Goal: Contribute content

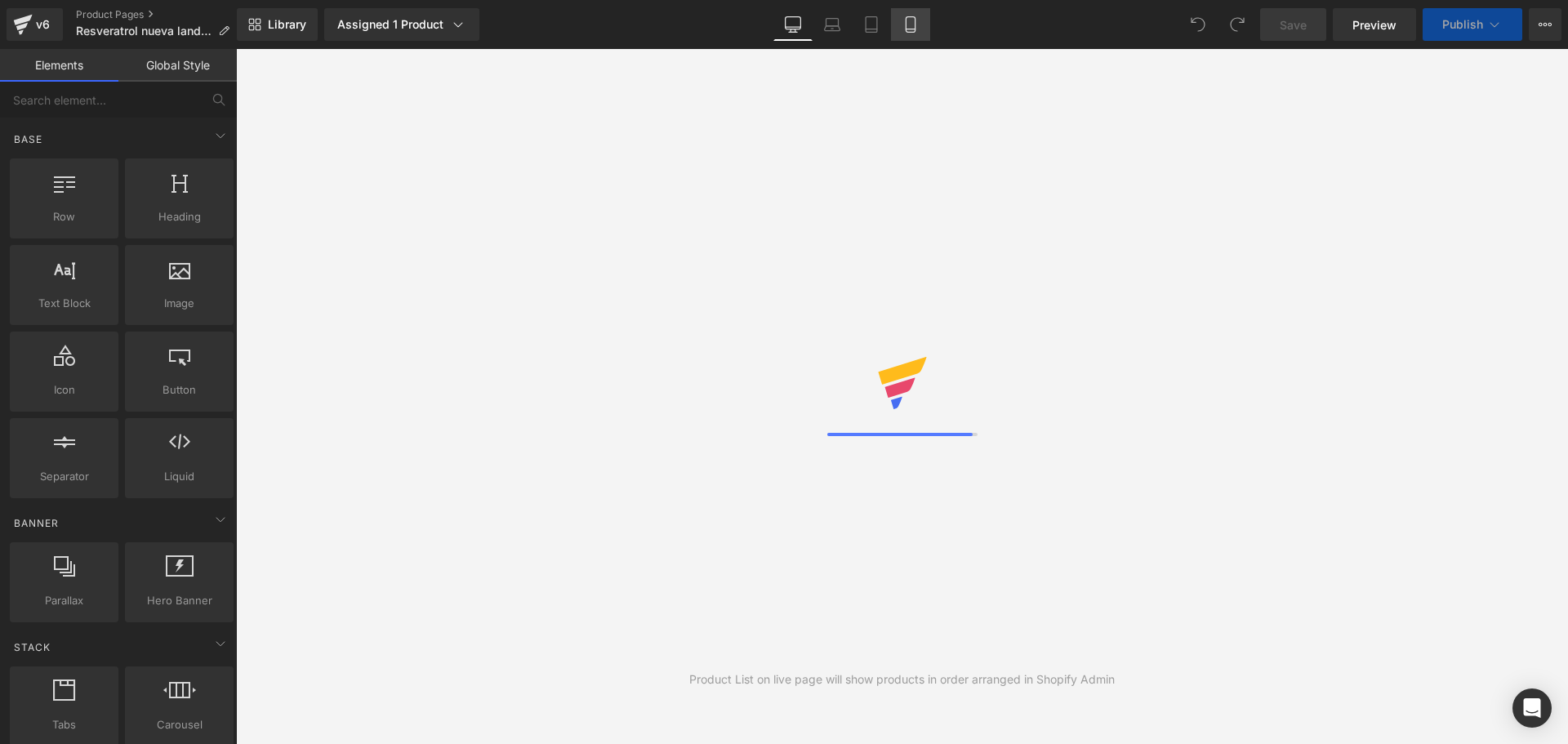
click at [912, 35] on link "Mobile" at bounding box center [911, 25] width 39 height 33
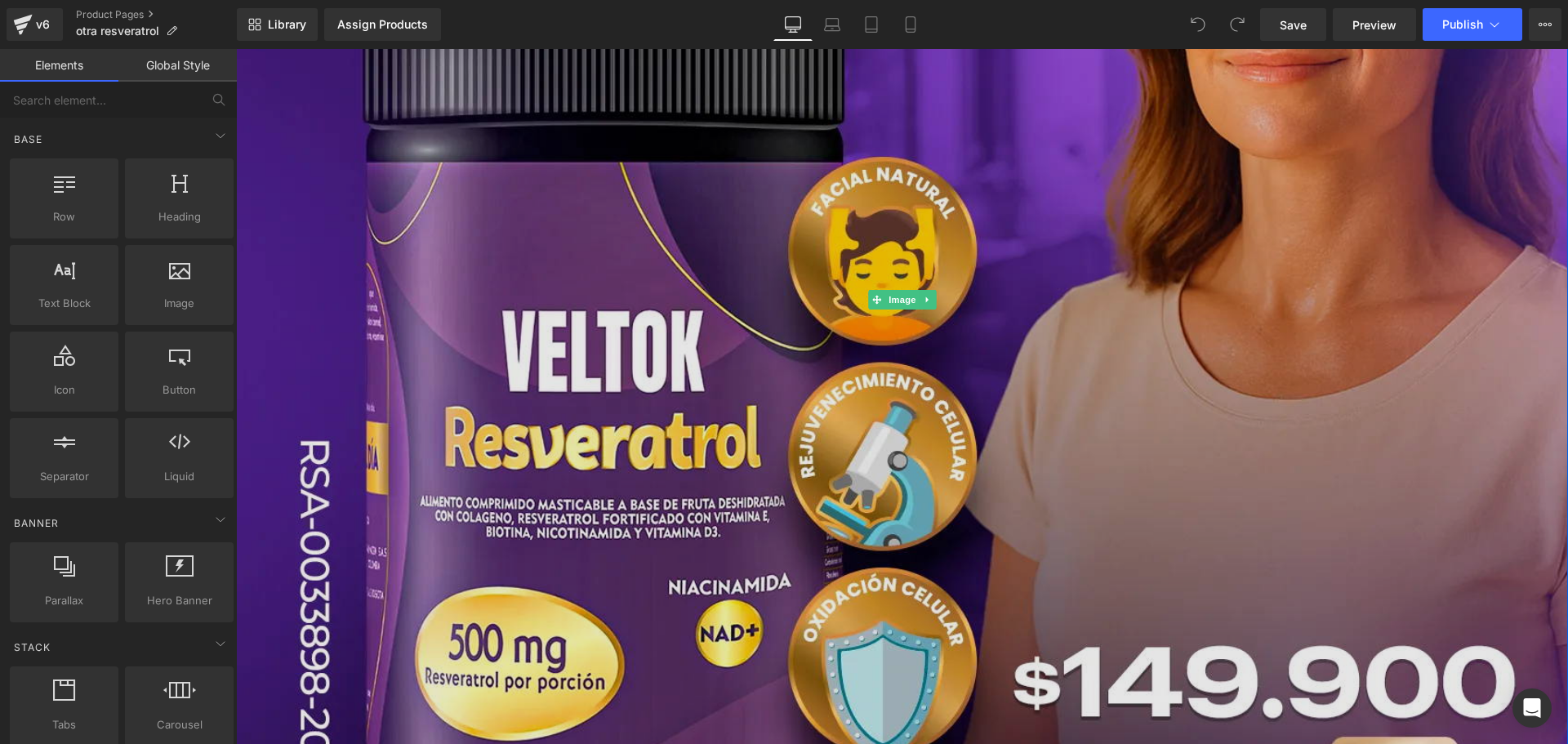
scroll to position [653, 0]
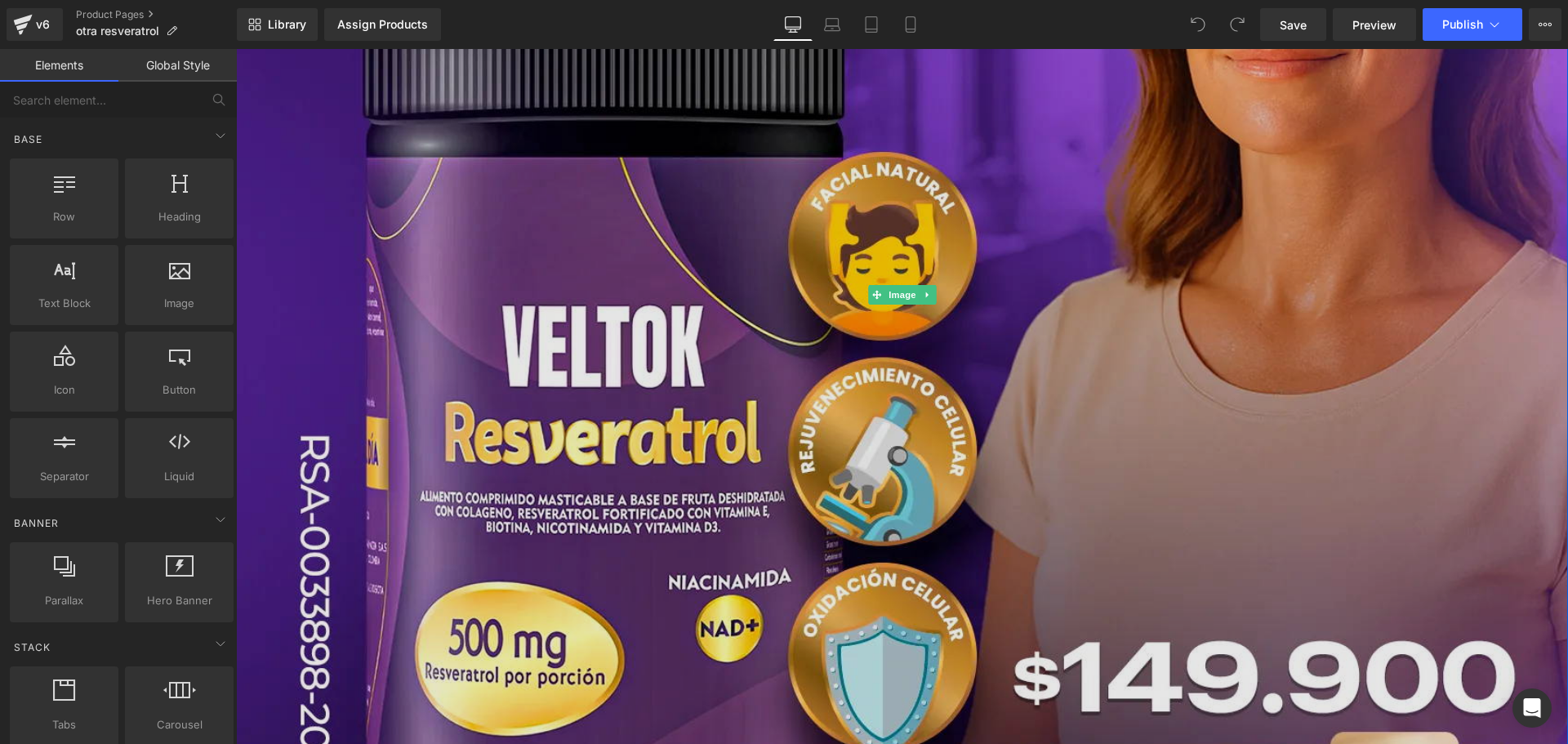
click at [670, 282] on img at bounding box center [903, 295] width 1333 height 1666
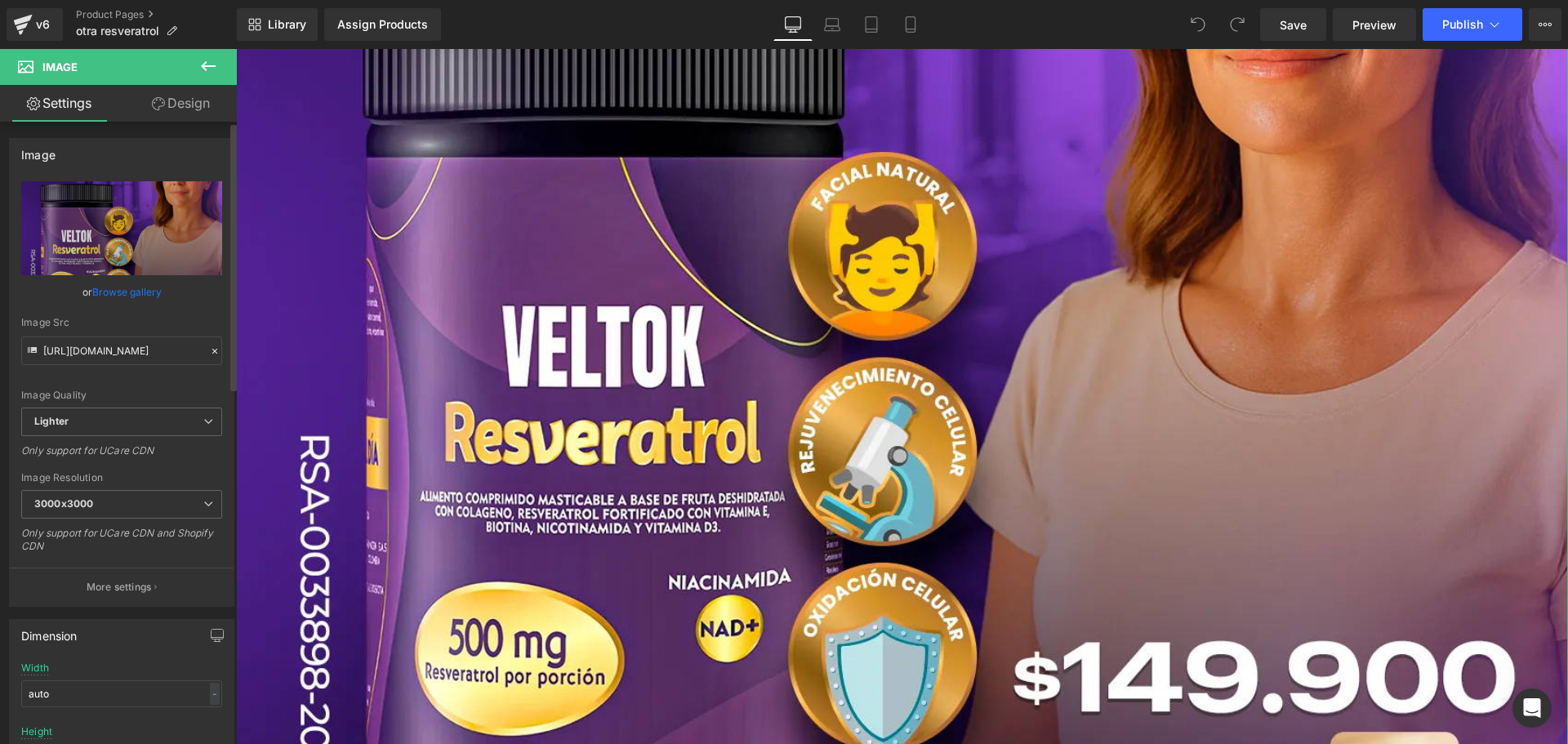
click at [140, 292] on link "Browse gallery" at bounding box center [127, 291] width 70 height 28
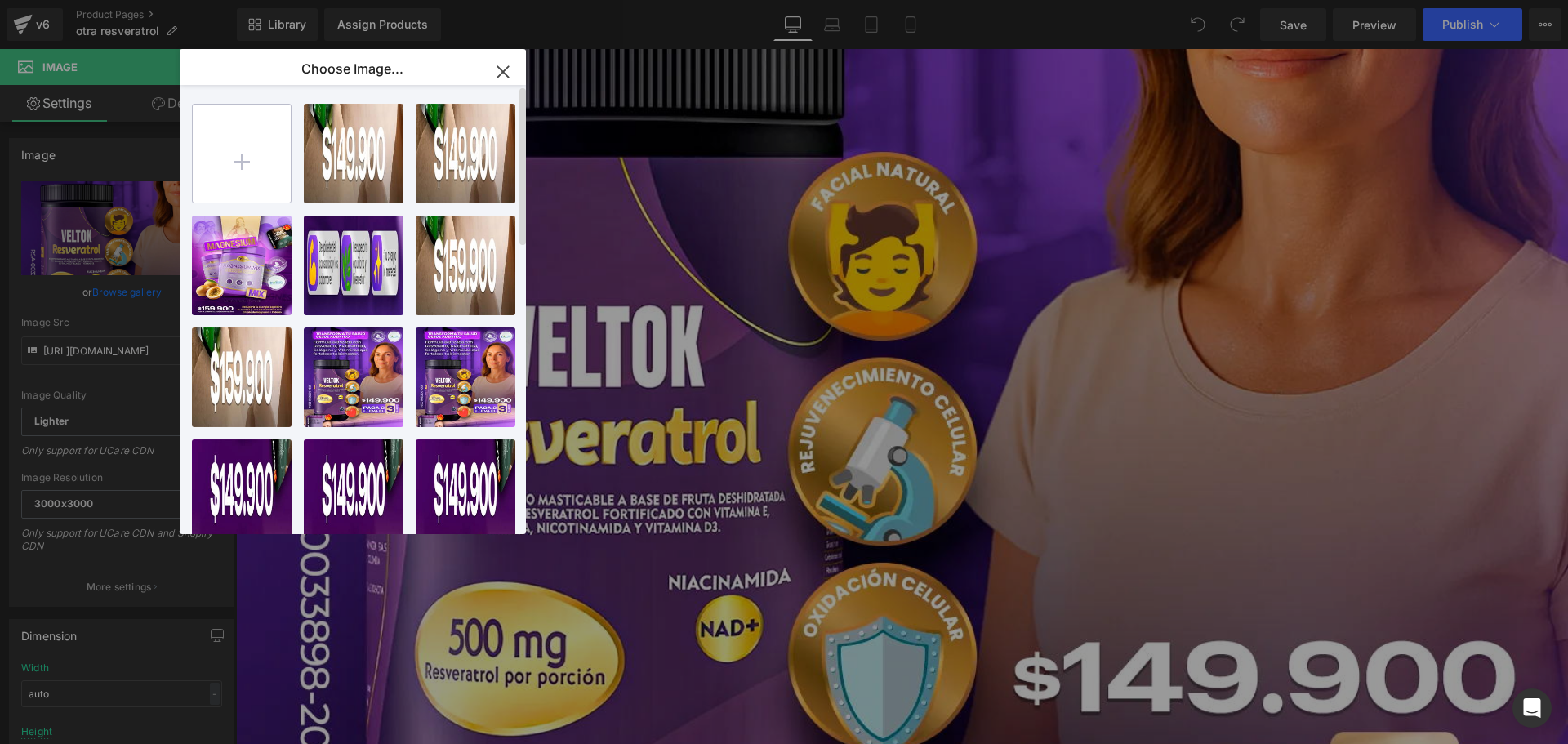
click at [254, 169] on input "file" at bounding box center [242, 153] width 98 height 98
type input "C:\fakepath\imagen-landing-1-1757178544330.png"
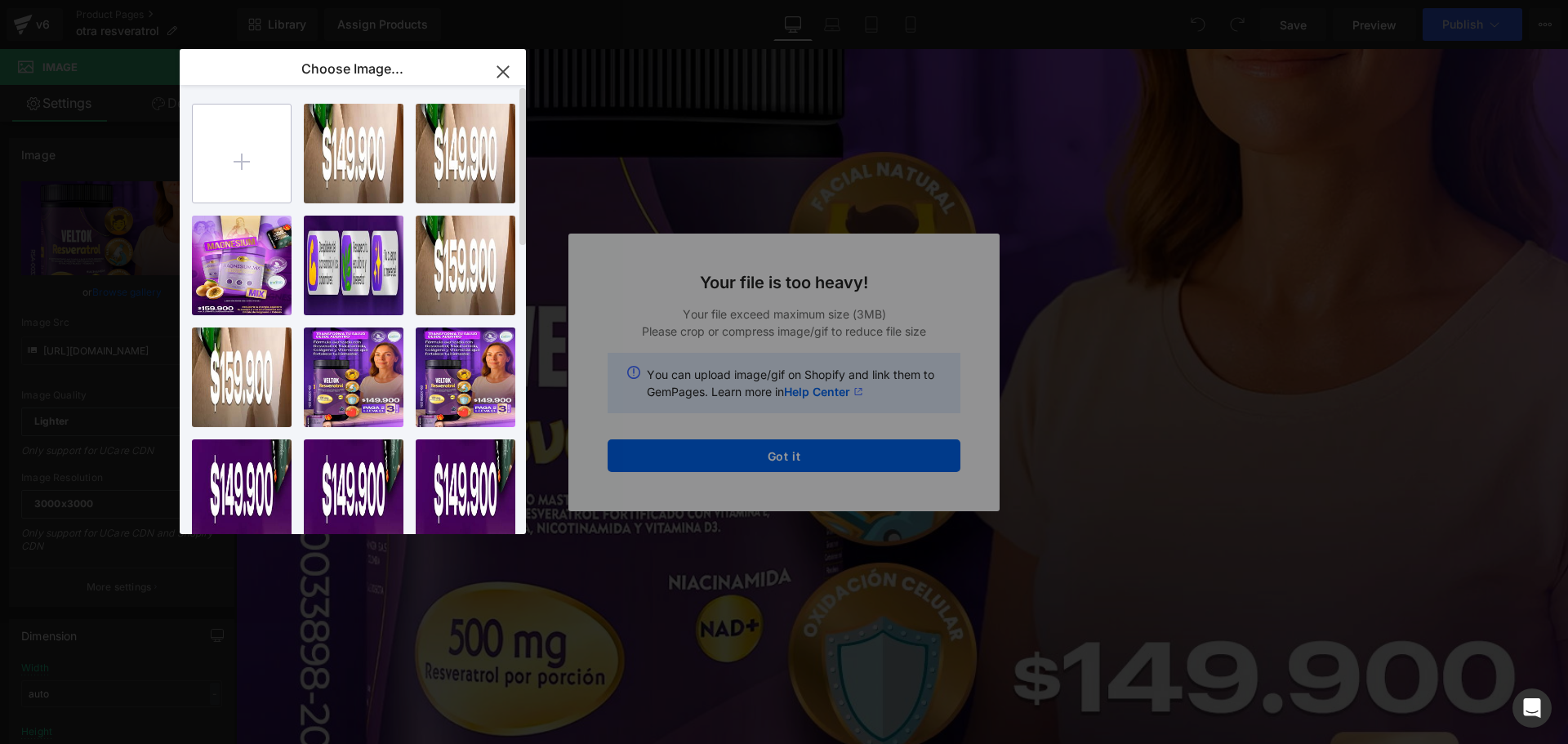
click at [250, 150] on input "file" at bounding box center [242, 153] width 98 height 98
click at [497, 74] on icon "button" at bounding box center [503, 71] width 27 height 27
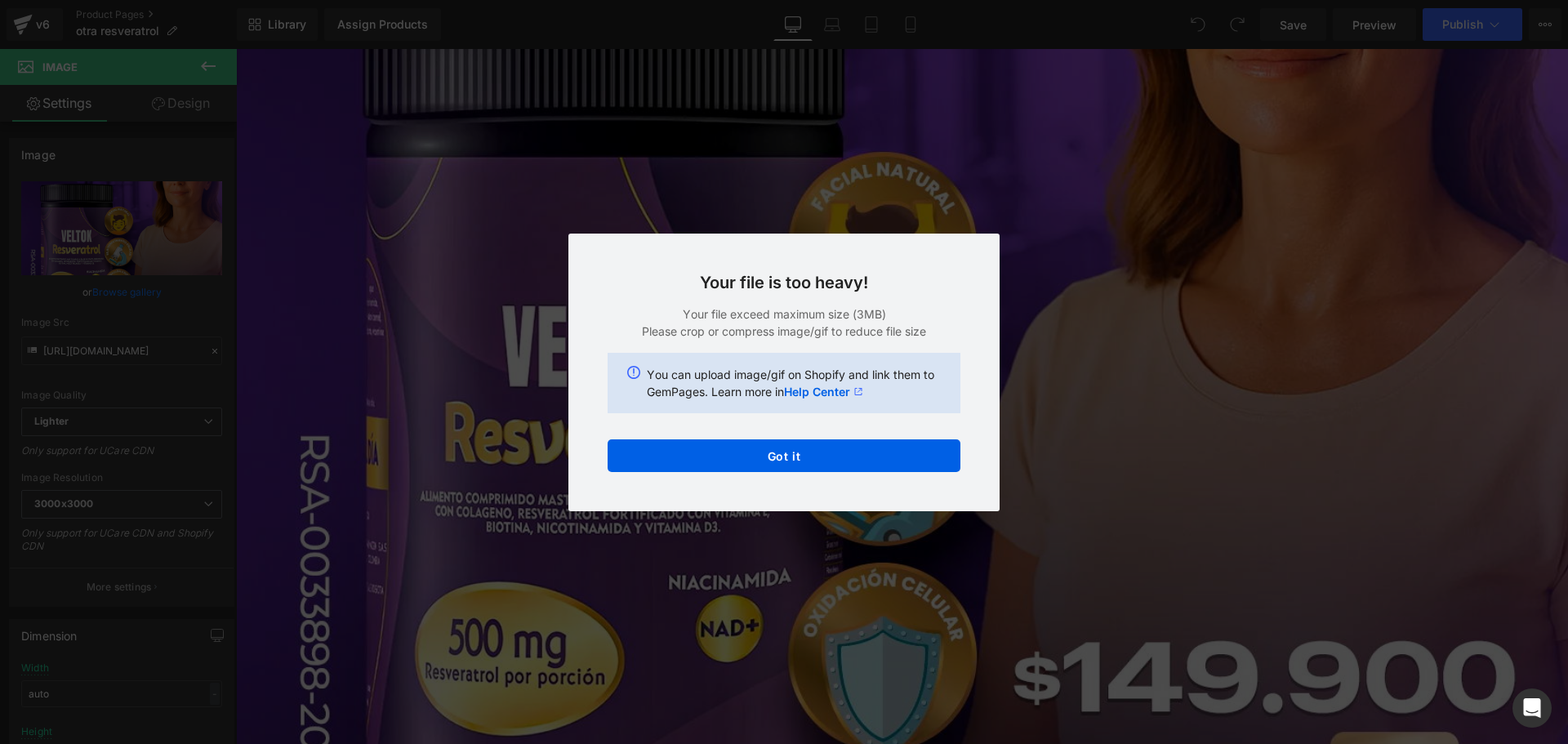
click at [1186, 253] on div "Back to Library Insert Your file is too heavy! Your file exceed maximum size (3…" at bounding box center [784, 372] width 1568 height 744
click at [750, 475] on div "Your file is too heavy! Your file exceed maximum size (3MB) Please crop or comp…" at bounding box center [784, 372] width 431 height 277
click at [760, 459] on button "Got it" at bounding box center [784, 456] width 353 height 33
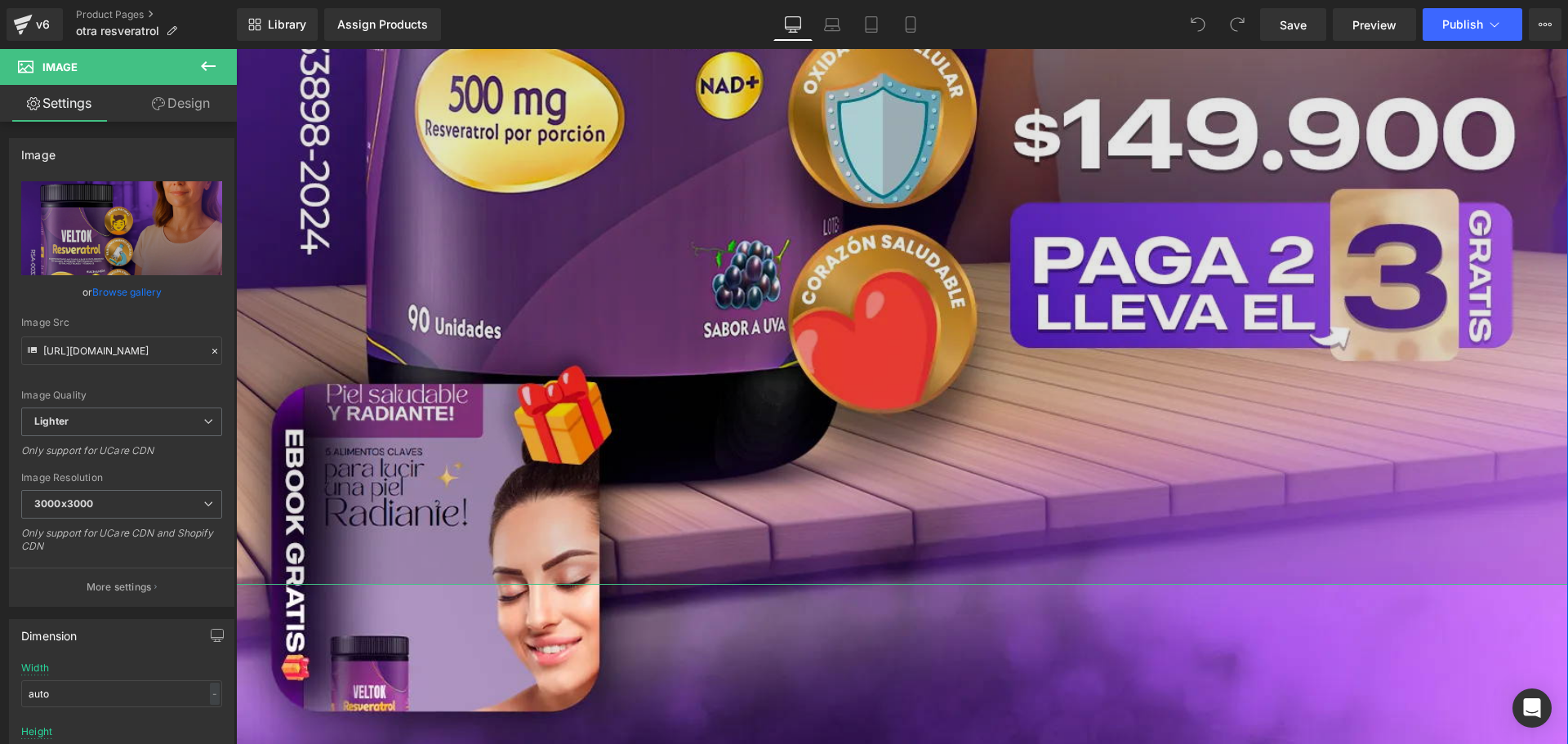
scroll to position [1225, 0]
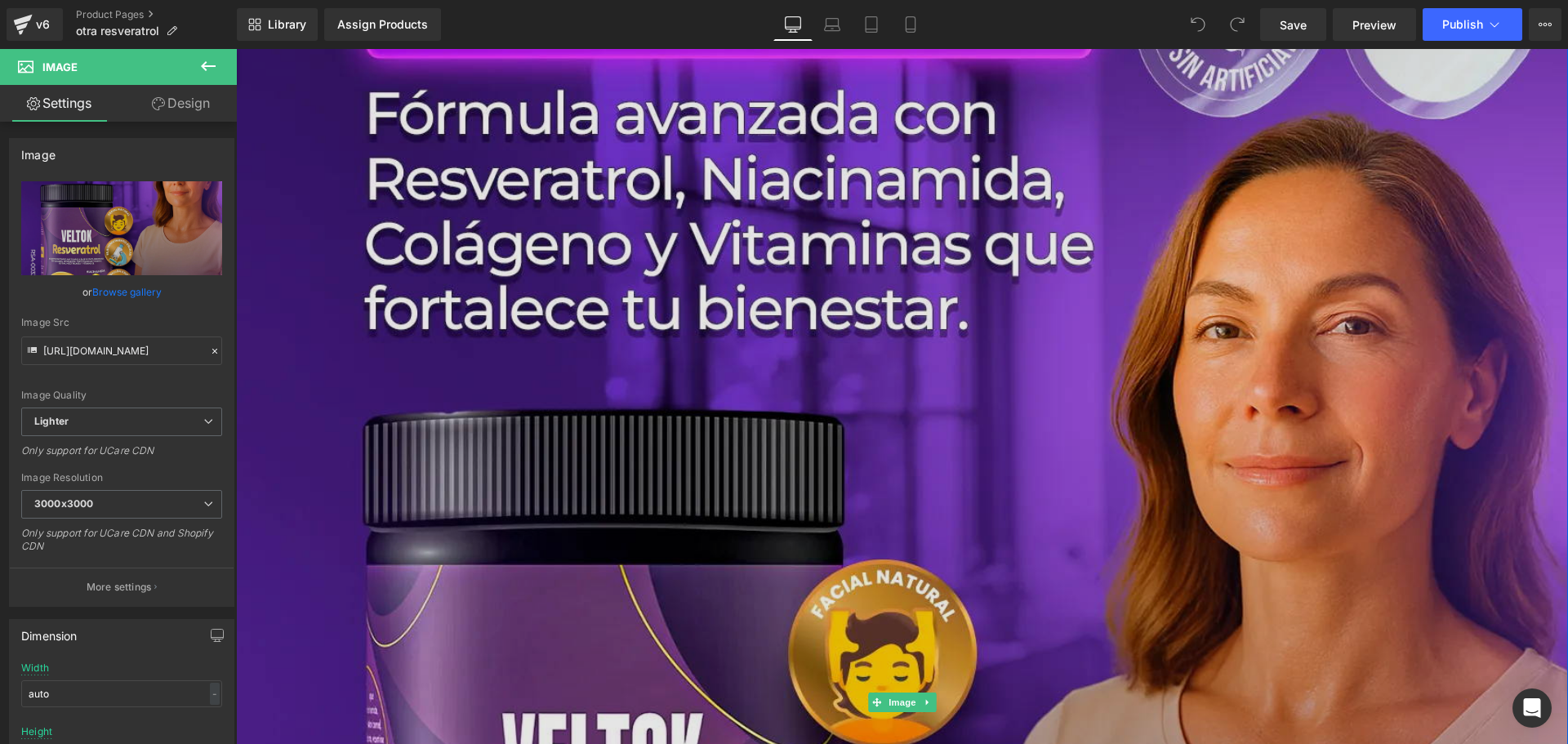
scroll to position [245, 0]
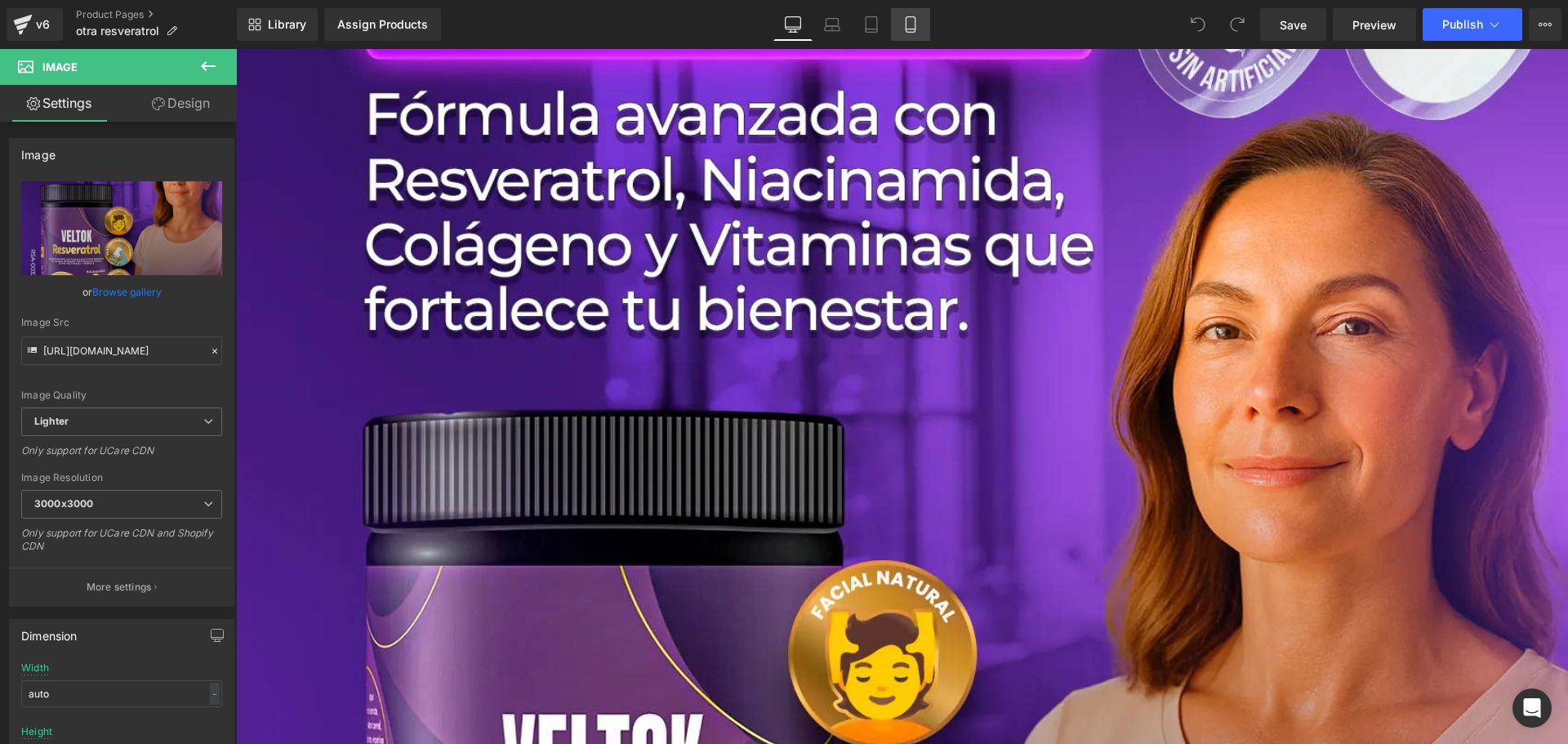
click at [908, 30] on icon at bounding box center [911, 25] width 16 height 16
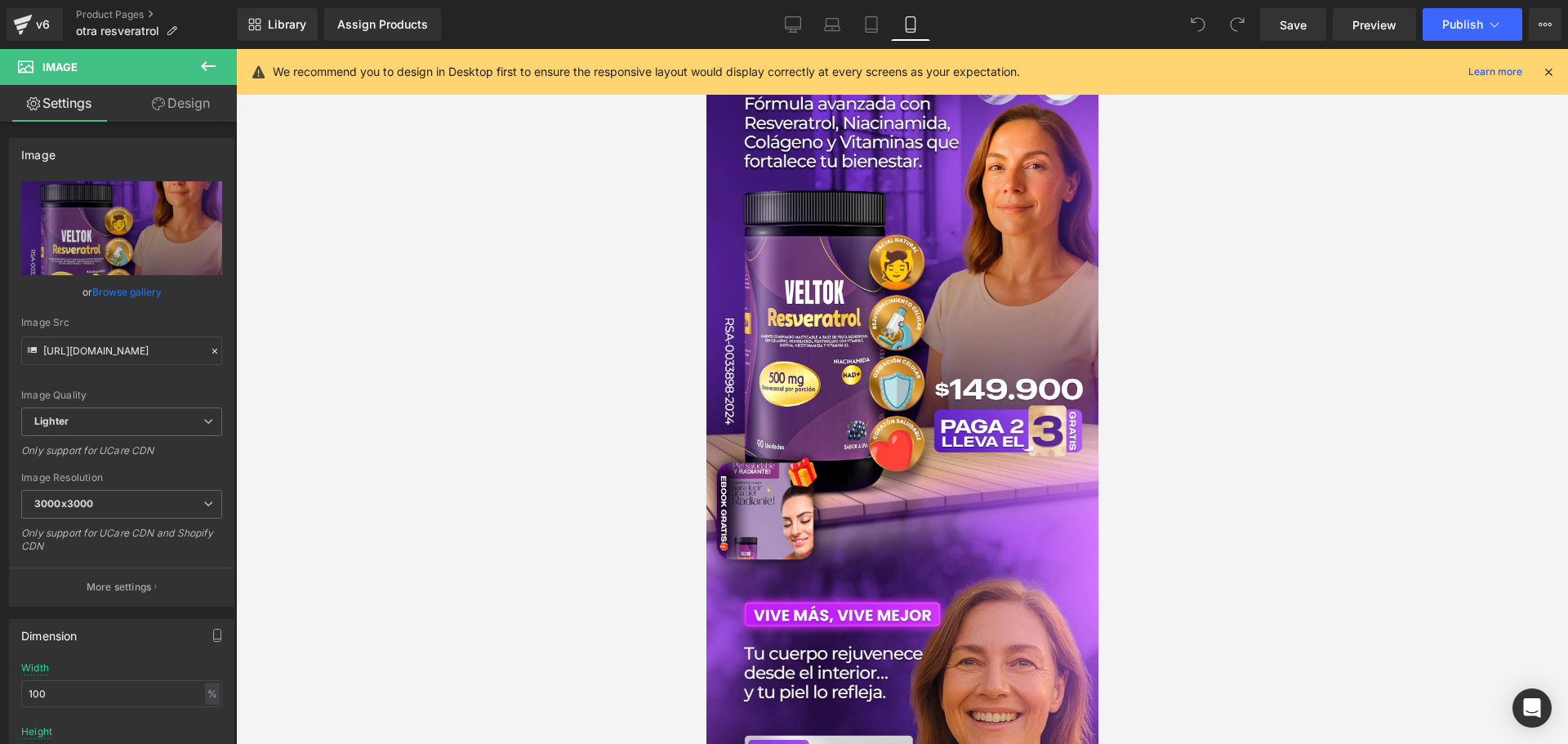
scroll to position [0, 0]
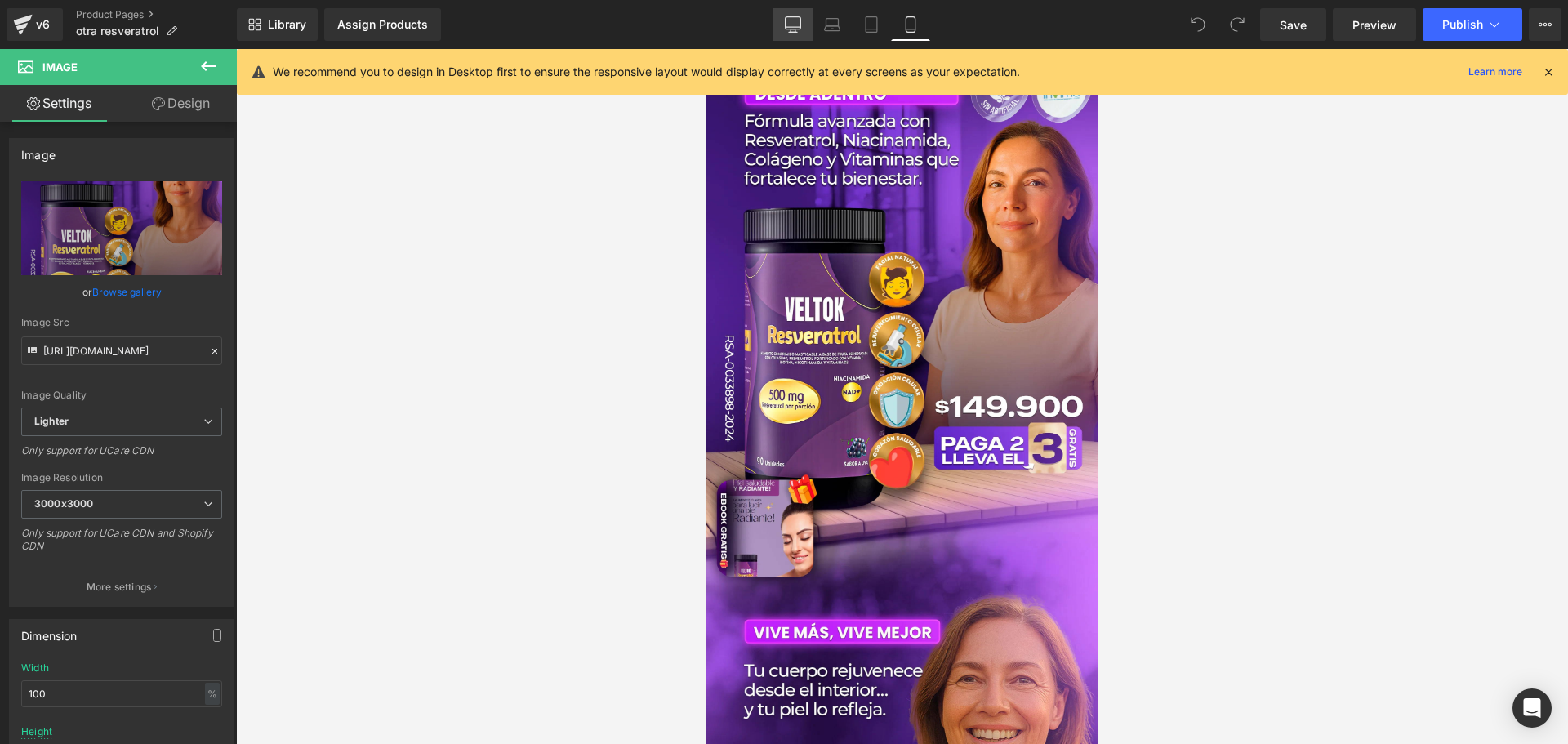
click at [805, 25] on link "Desktop" at bounding box center [793, 25] width 39 height 33
type input "auto"
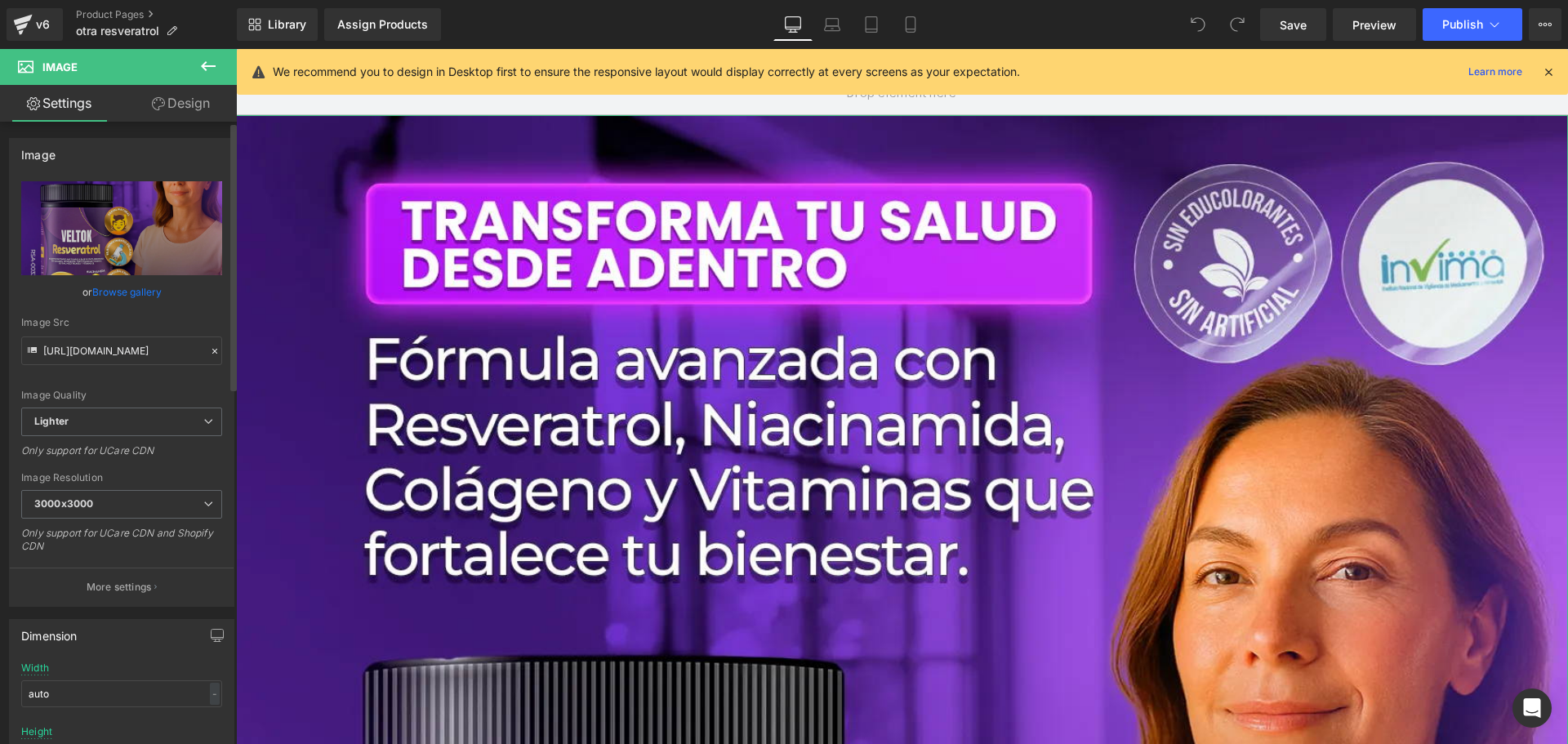
click at [120, 289] on link "Browse gallery" at bounding box center [127, 291] width 70 height 28
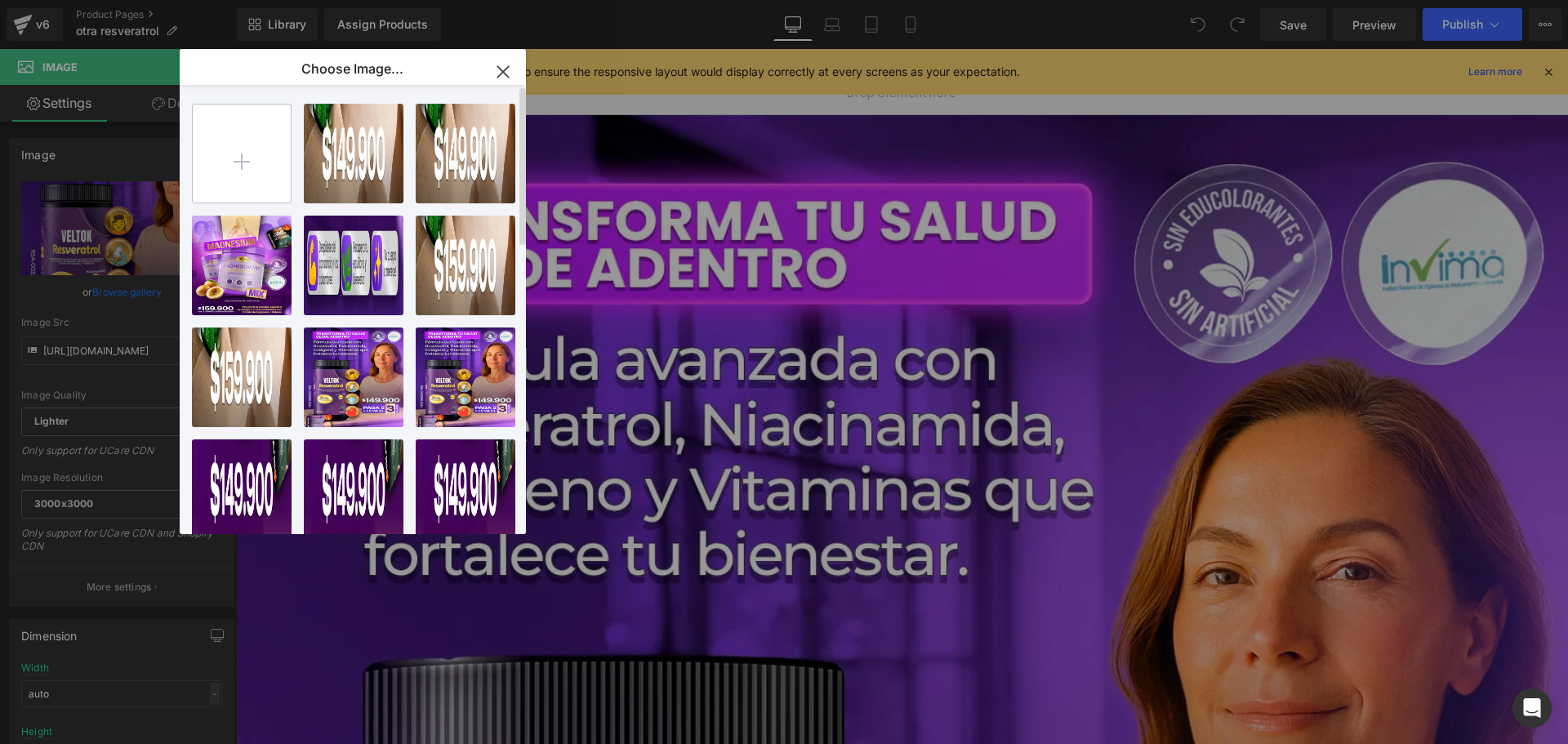
click at [253, 167] on input "file" at bounding box center [242, 153] width 98 height 98
click at [506, 73] on icon "button" at bounding box center [503, 71] width 27 height 27
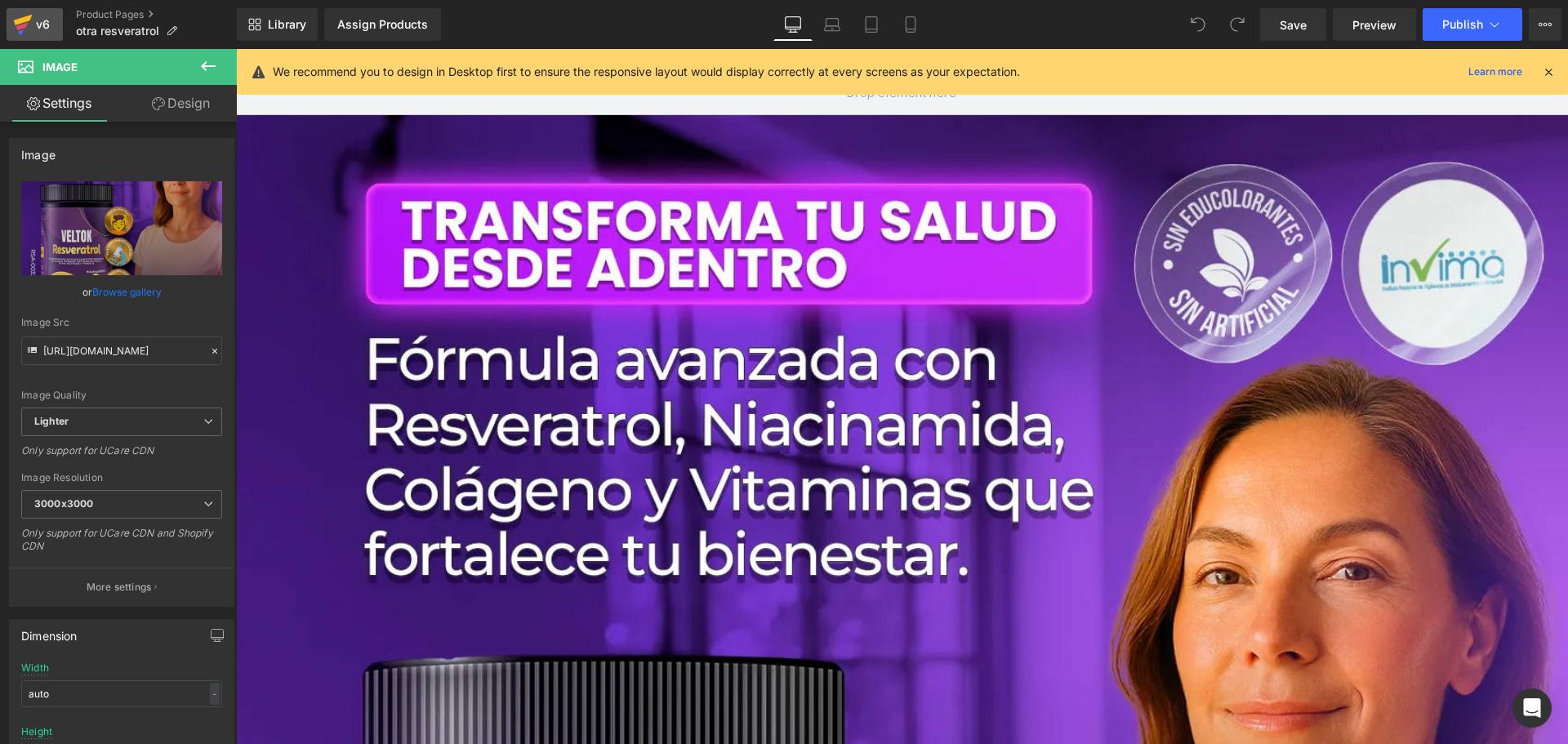
click at [32, 24] on icon at bounding box center [22, 24] width 19 height 41
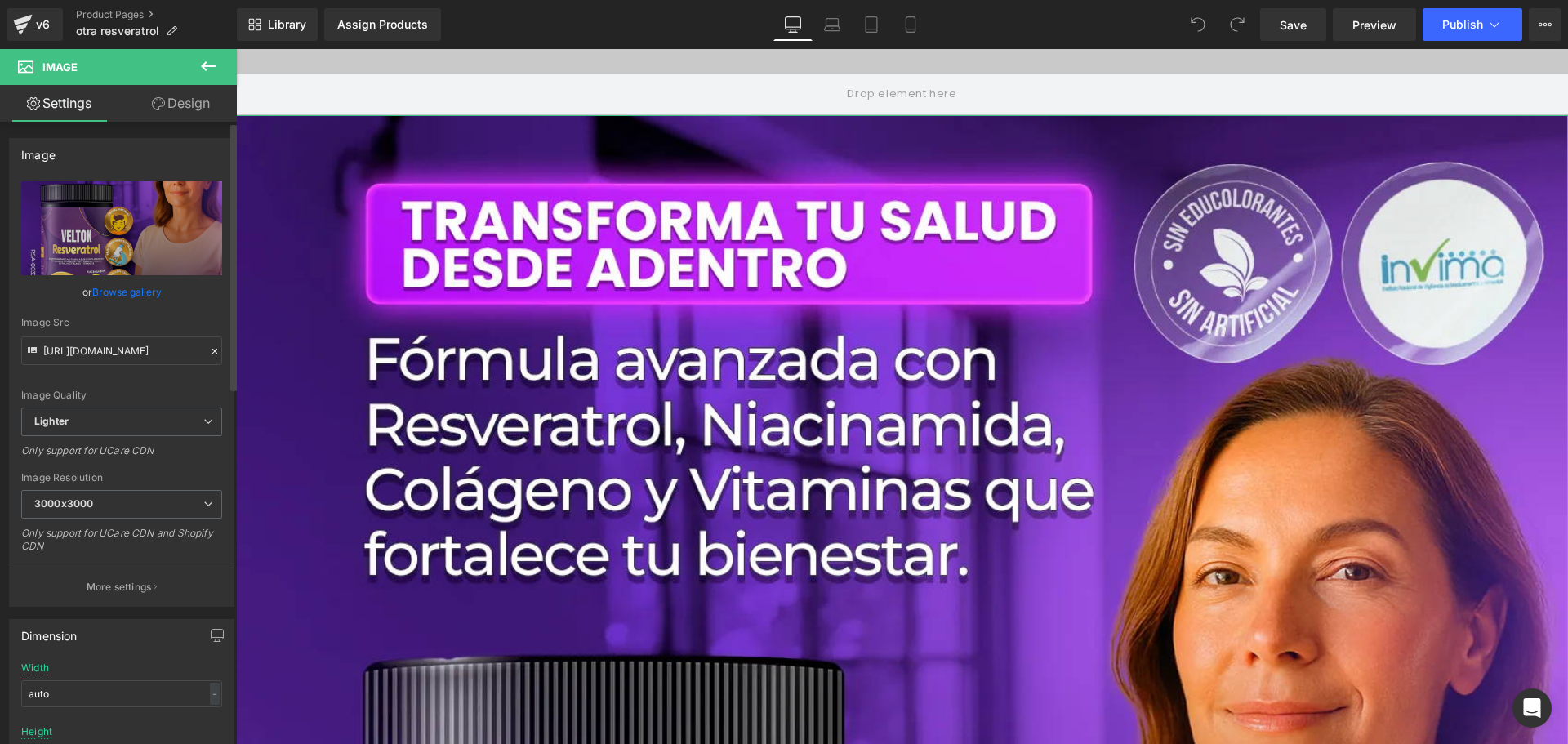
click at [212, 350] on icon at bounding box center [214, 350] width 5 height 5
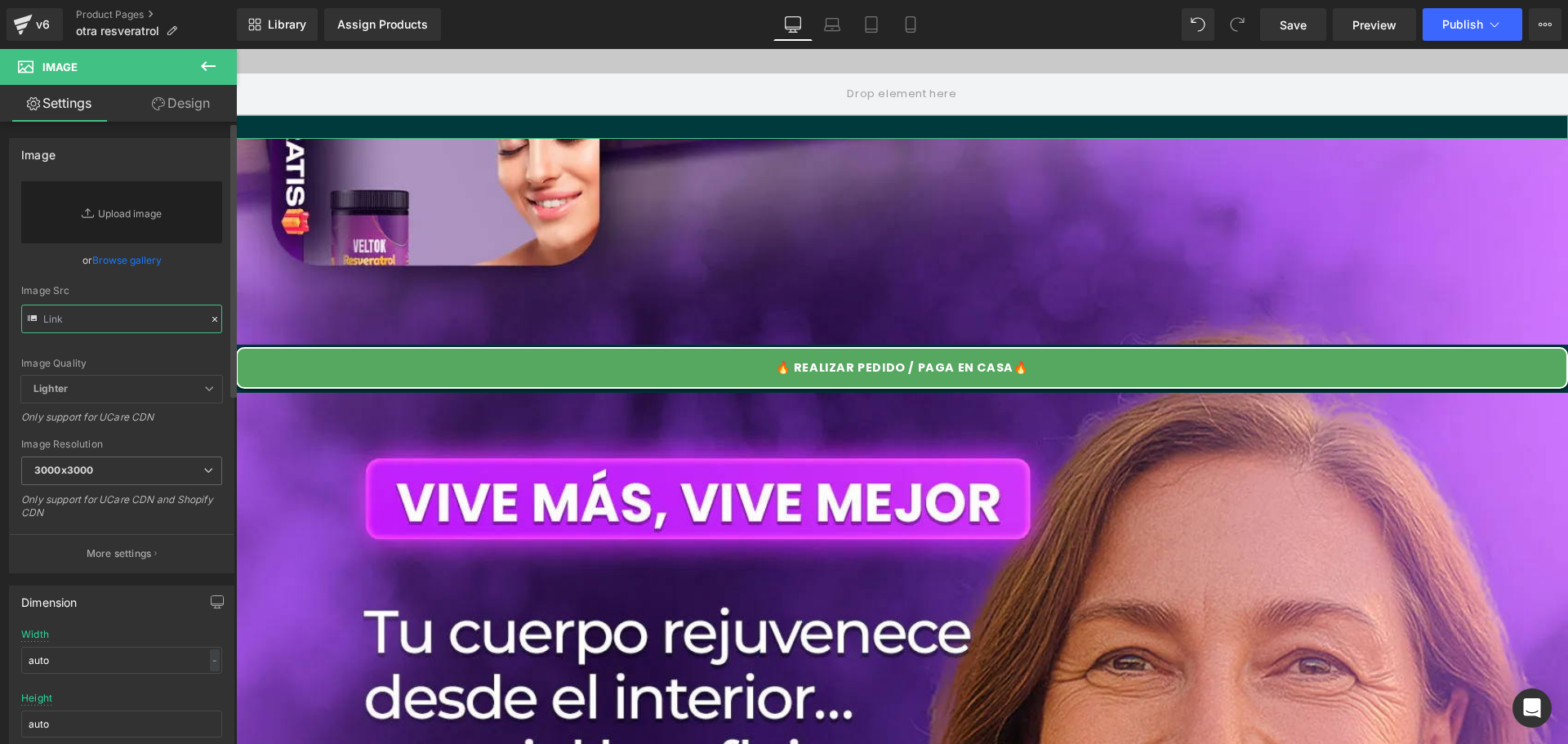
click at [139, 323] on input "text" at bounding box center [122, 318] width 201 height 28
paste input "https://cdn.shopify.com/s/files/1/0600/4988/3345/files/imagen-landing-1-1757178…"
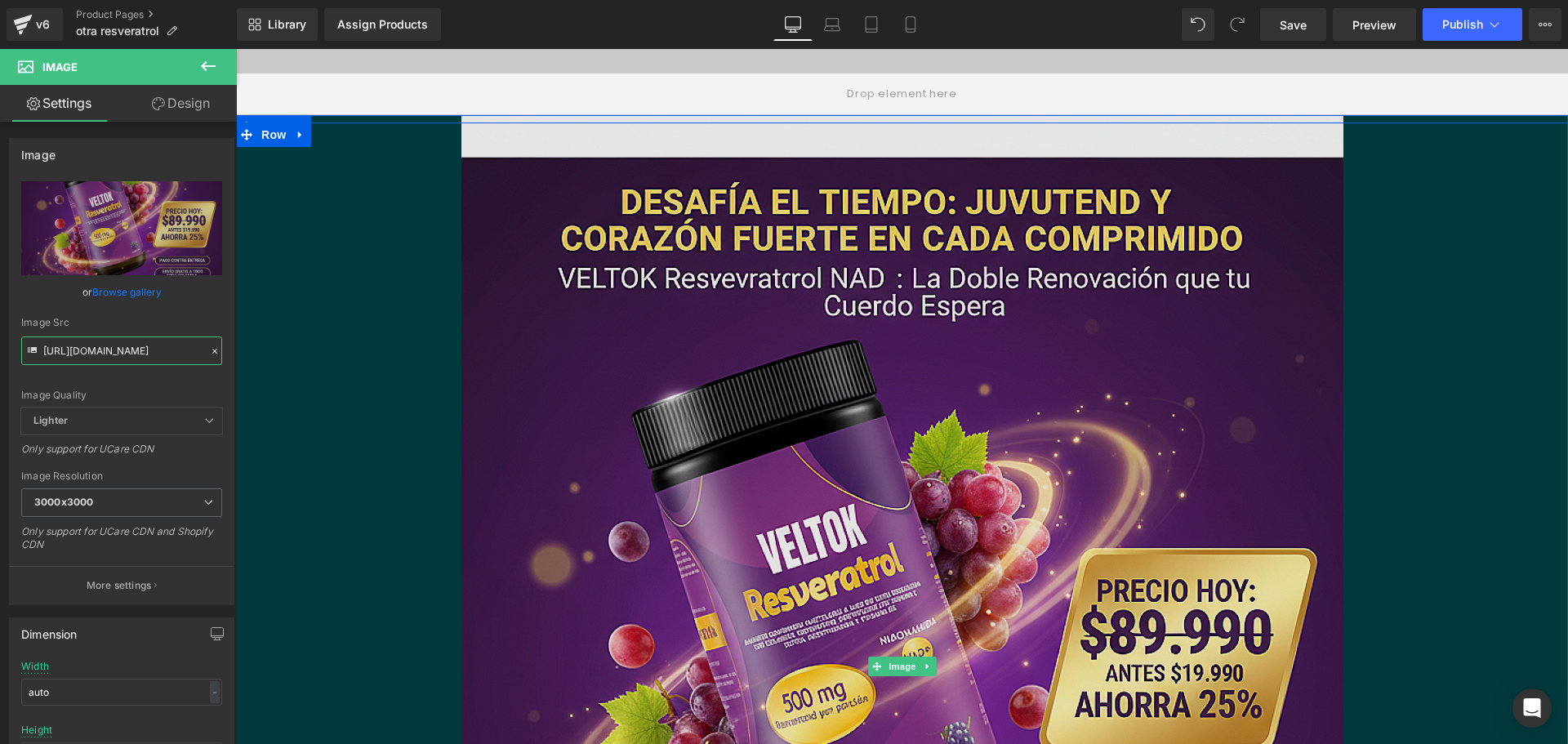
type input "https://cdn.shopify.com/s/files/1/0600/4988/3345/files/imagen-landing-1-1757178…"
click at [550, 340] on img at bounding box center [903, 666] width 882 height 1103
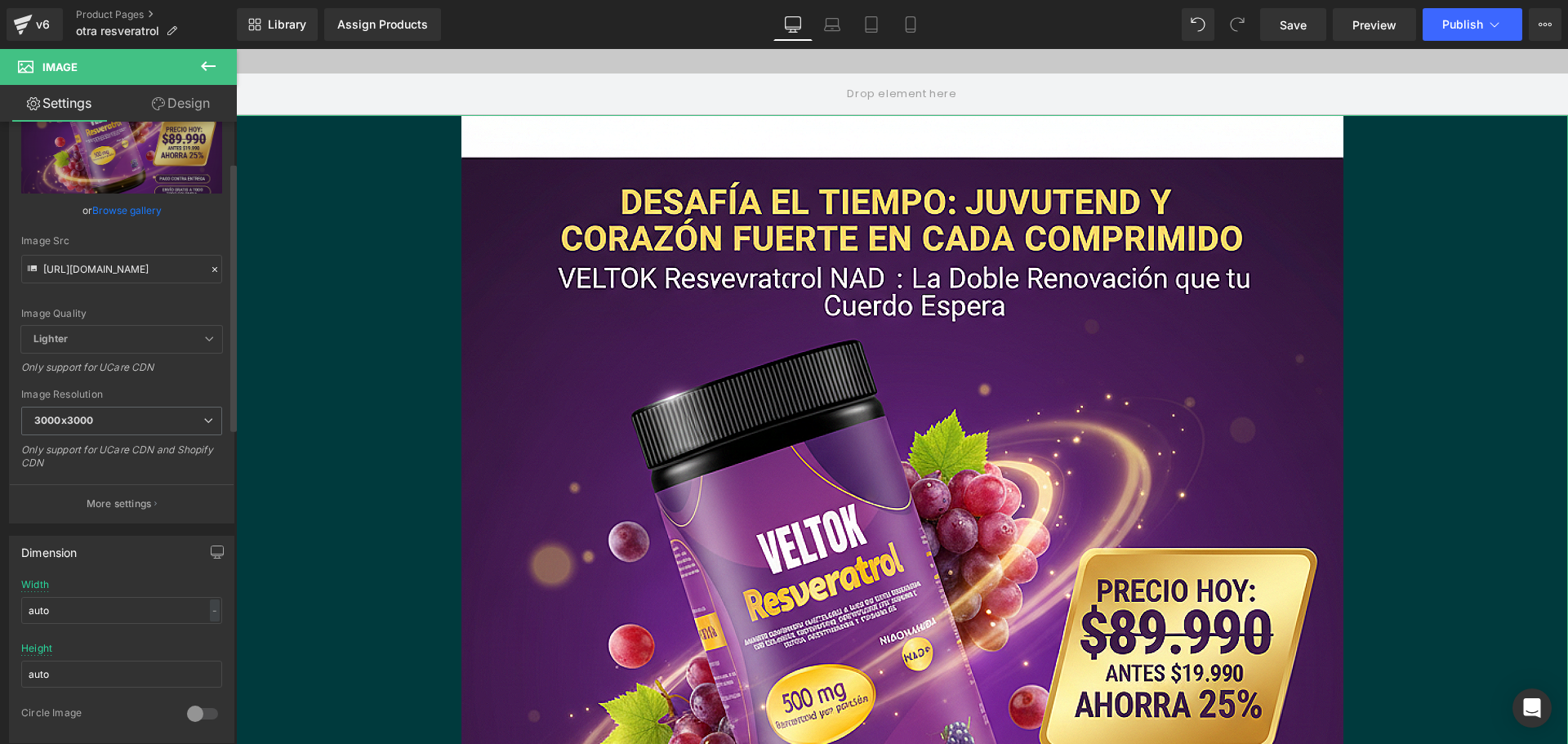
scroll to position [245, 0]
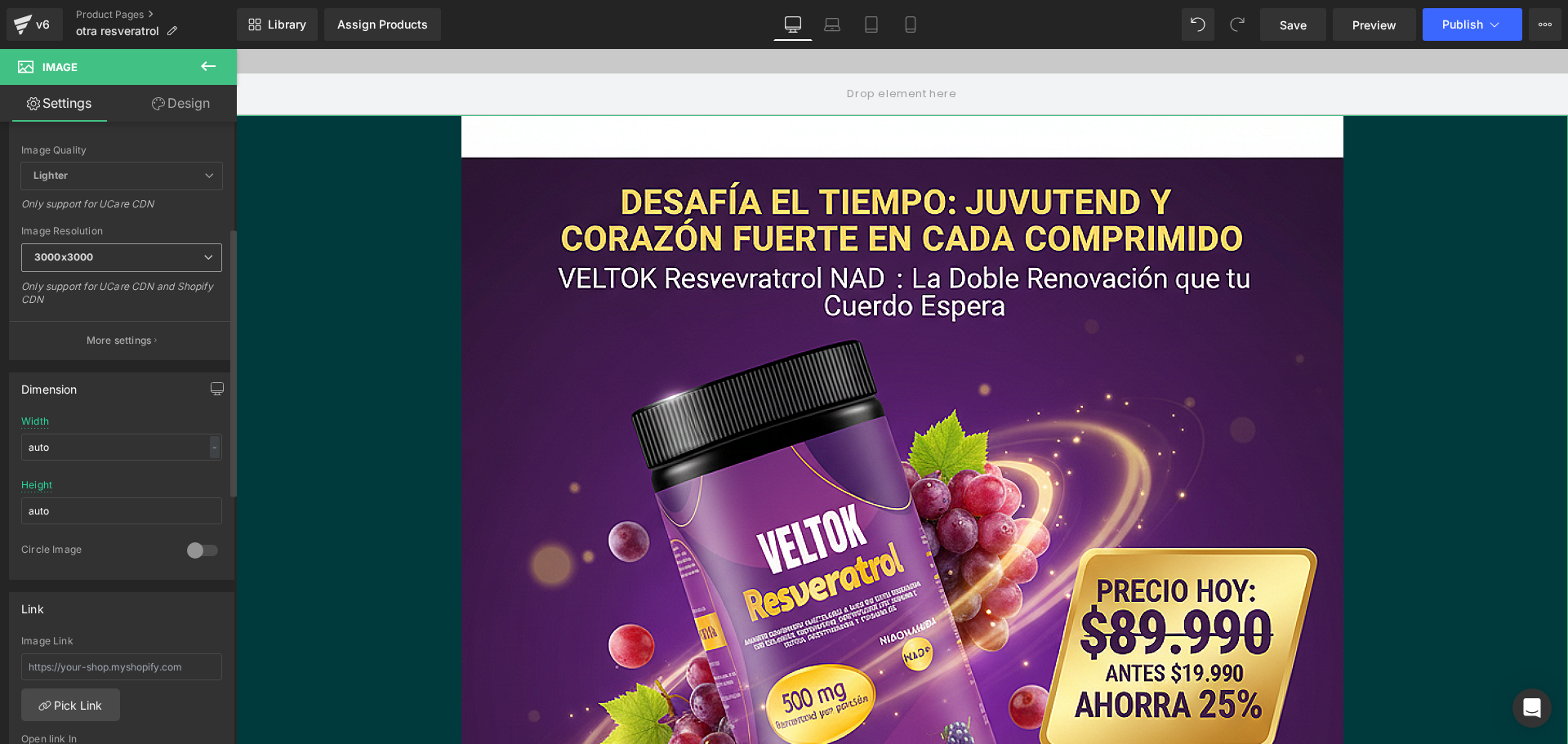
click at [174, 269] on span "3000x3000" at bounding box center [122, 257] width 201 height 28
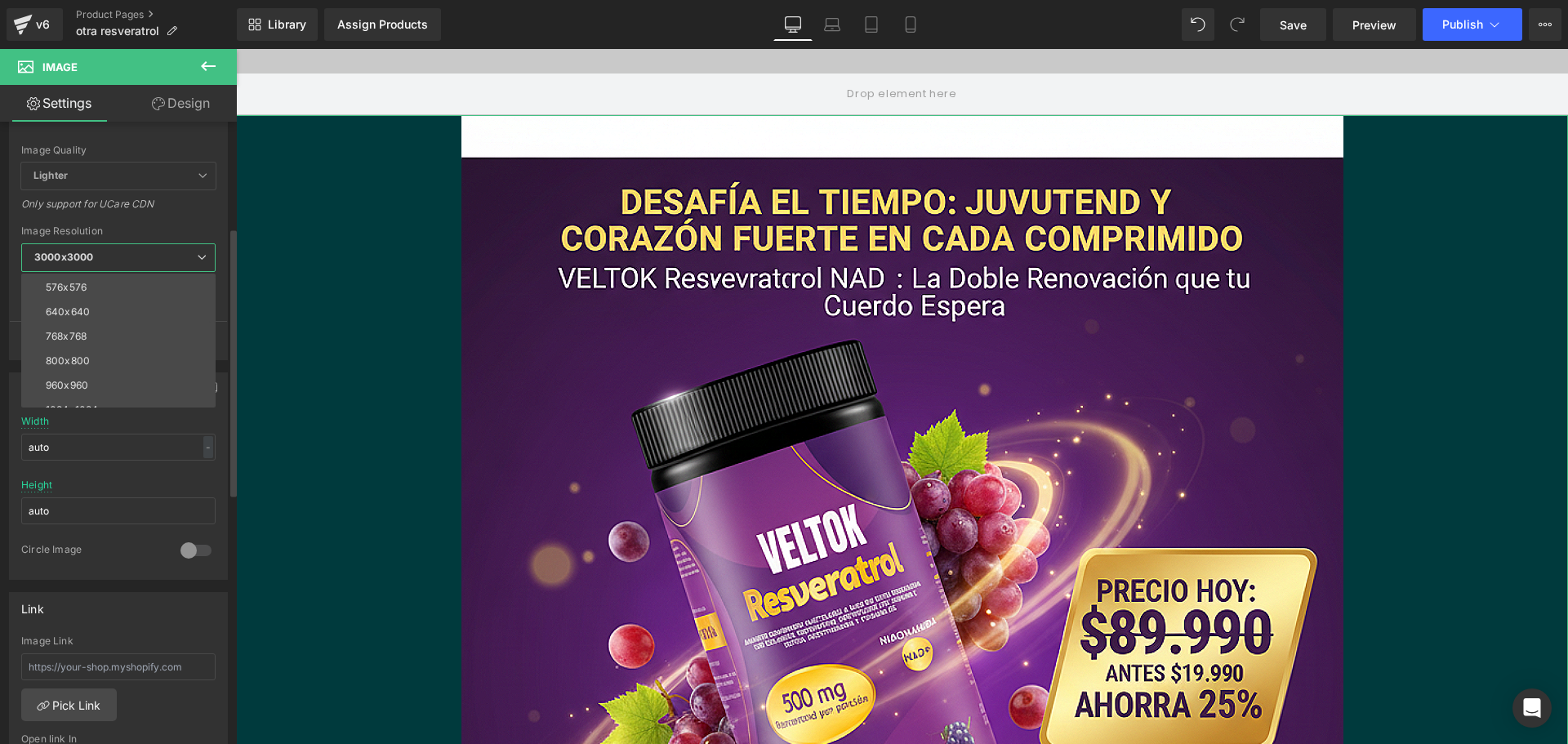
scroll to position [0, 0]
click at [157, 447] on input "auto" at bounding box center [118, 447] width 194 height 27
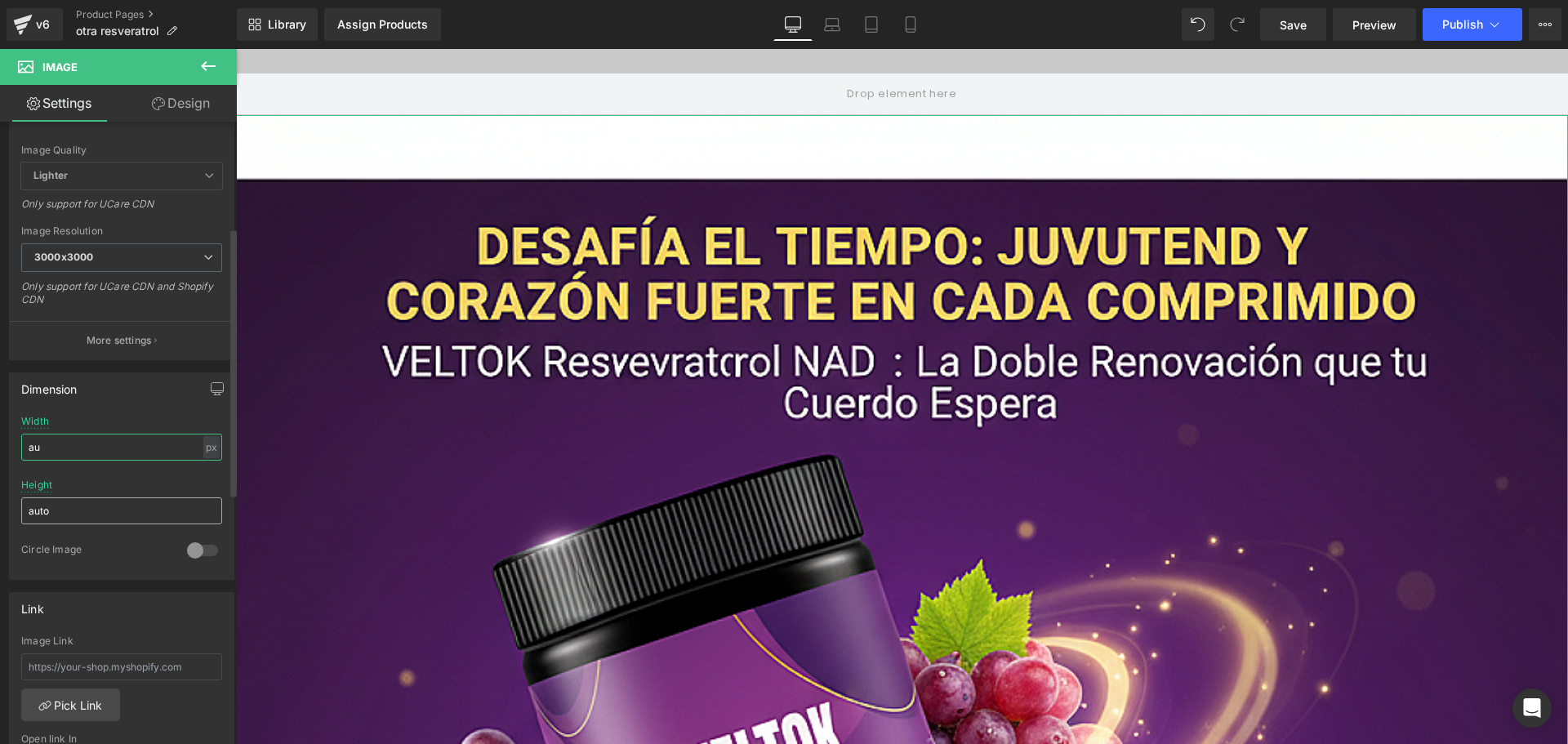
type input "a"
click at [63, 516] on input "auto" at bounding box center [122, 510] width 201 height 27
type input "a"
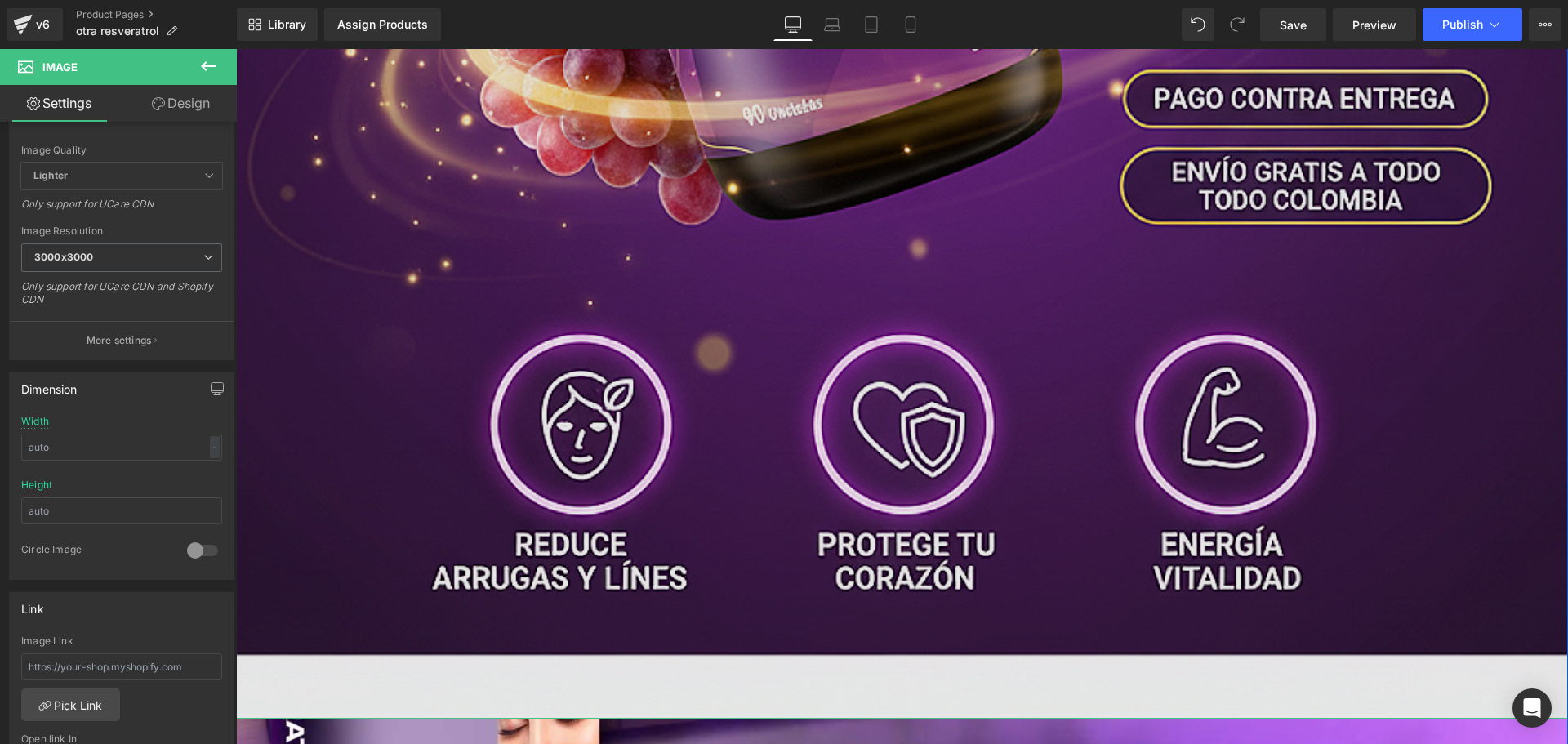
scroll to position [1225, 0]
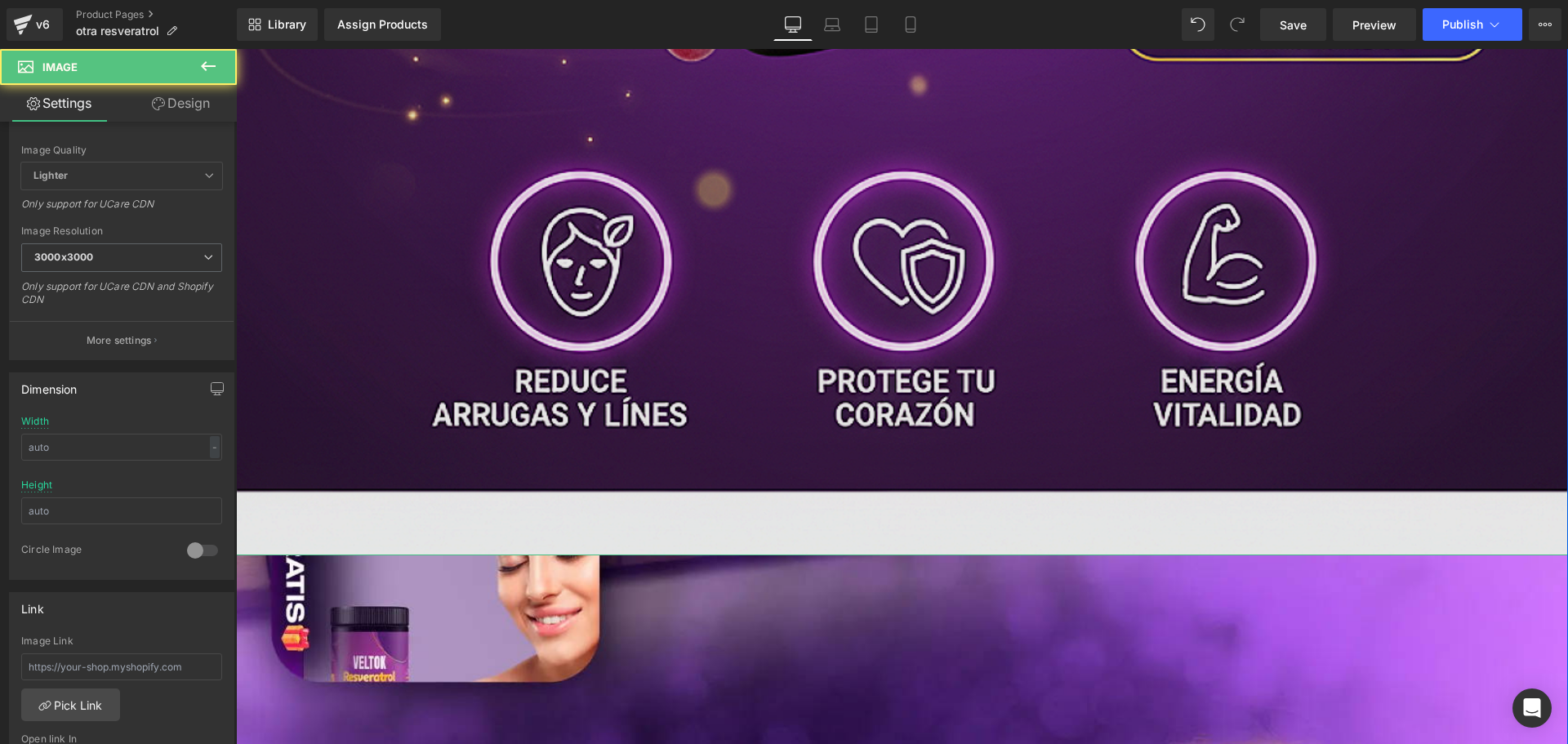
type input "auto"
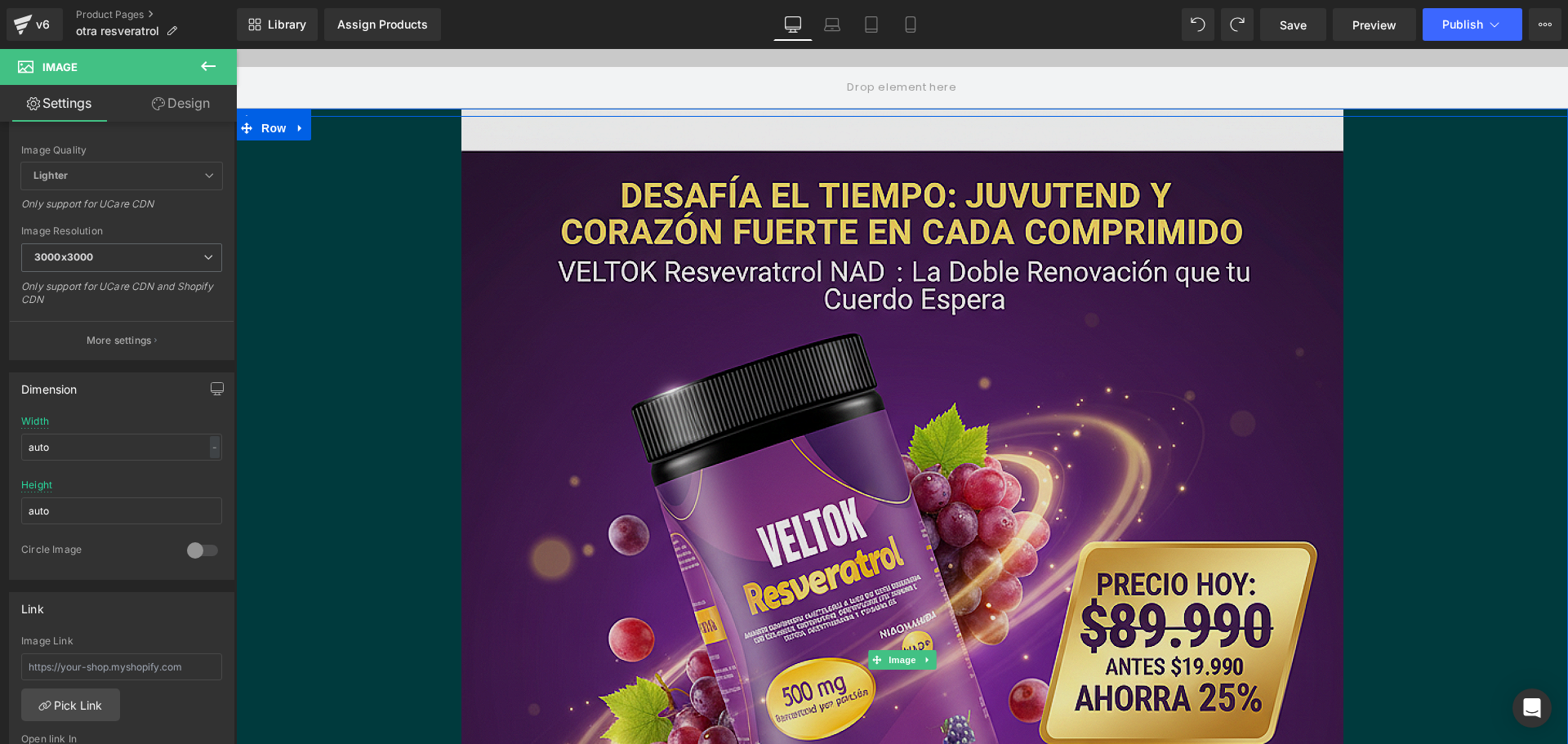
scroll to position [0, 0]
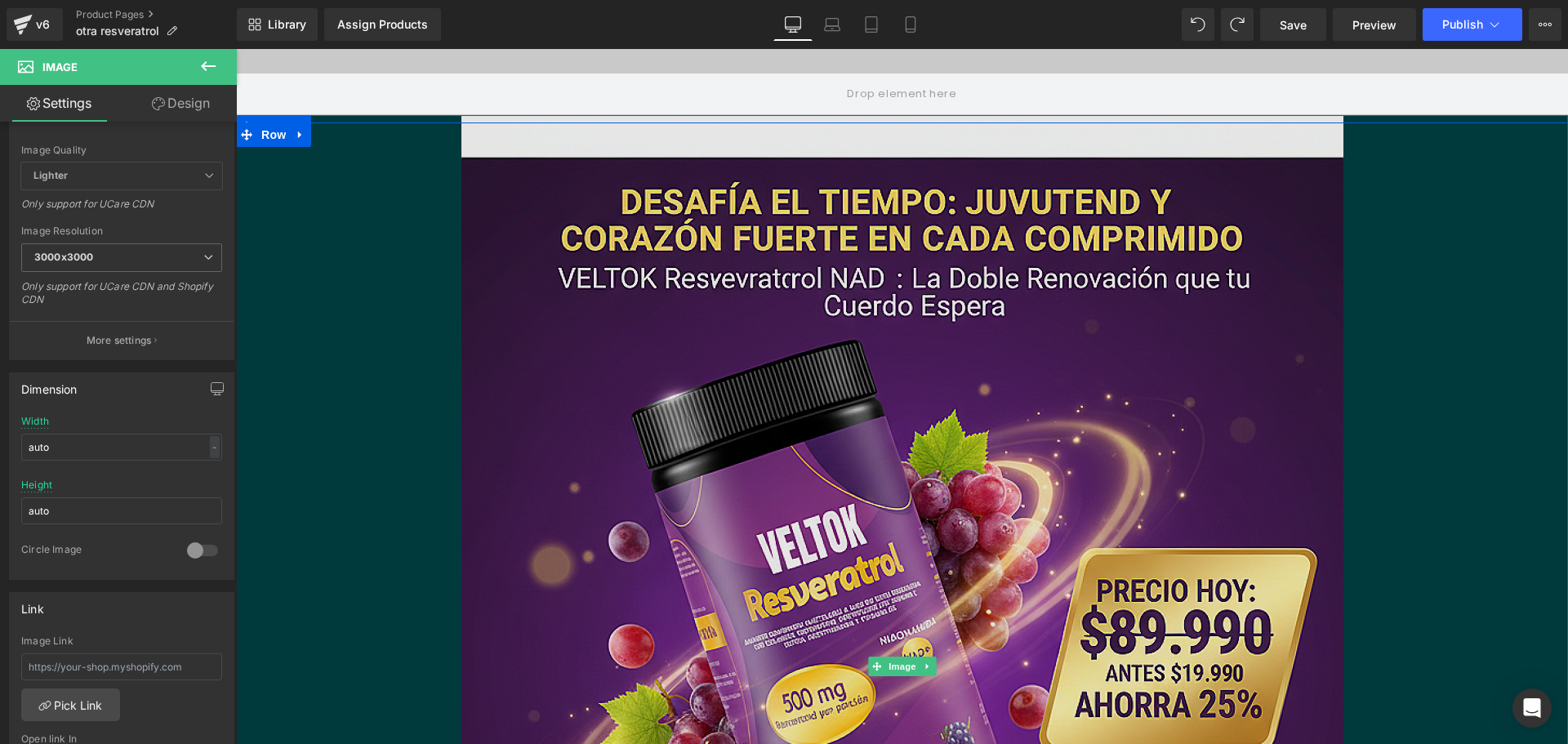
click at [587, 178] on img at bounding box center [903, 666] width 882 height 1103
click at [667, 241] on img at bounding box center [903, 666] width 882 height 1103
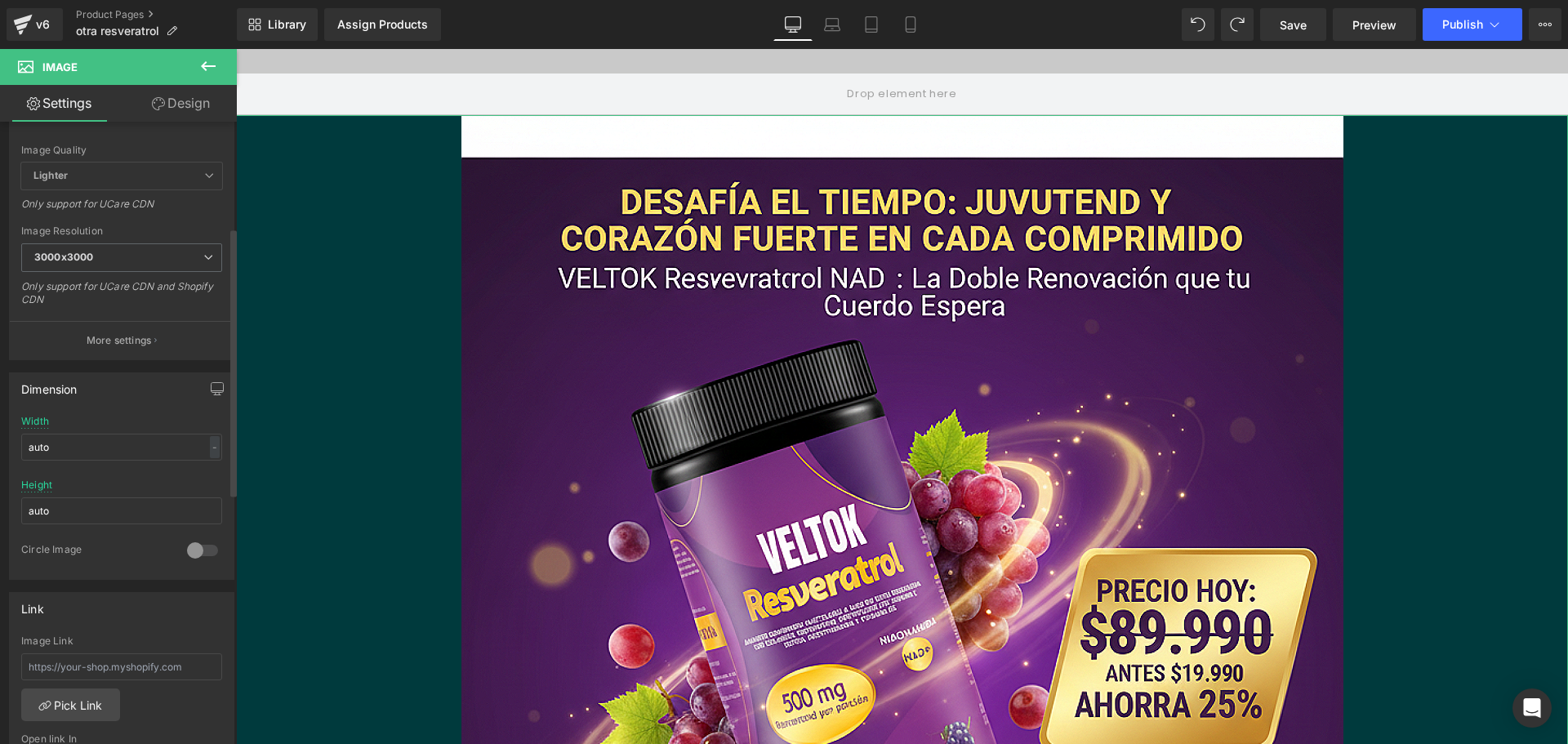
click at [203, 554] on div at bounding box center [202, 550] width 39 height 27
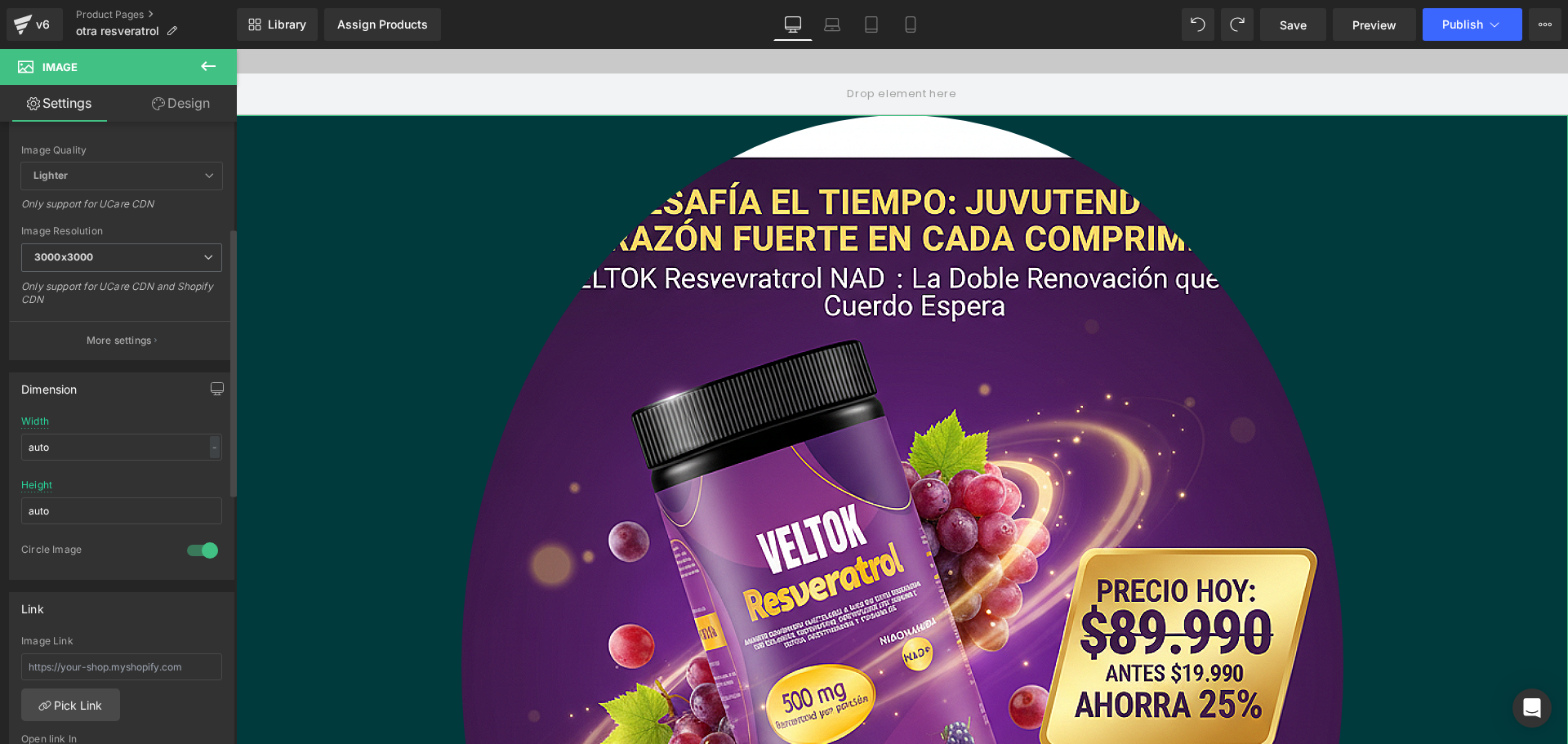
click at [203, 554] on div at bounding box center [202, 550] width 39 height 27
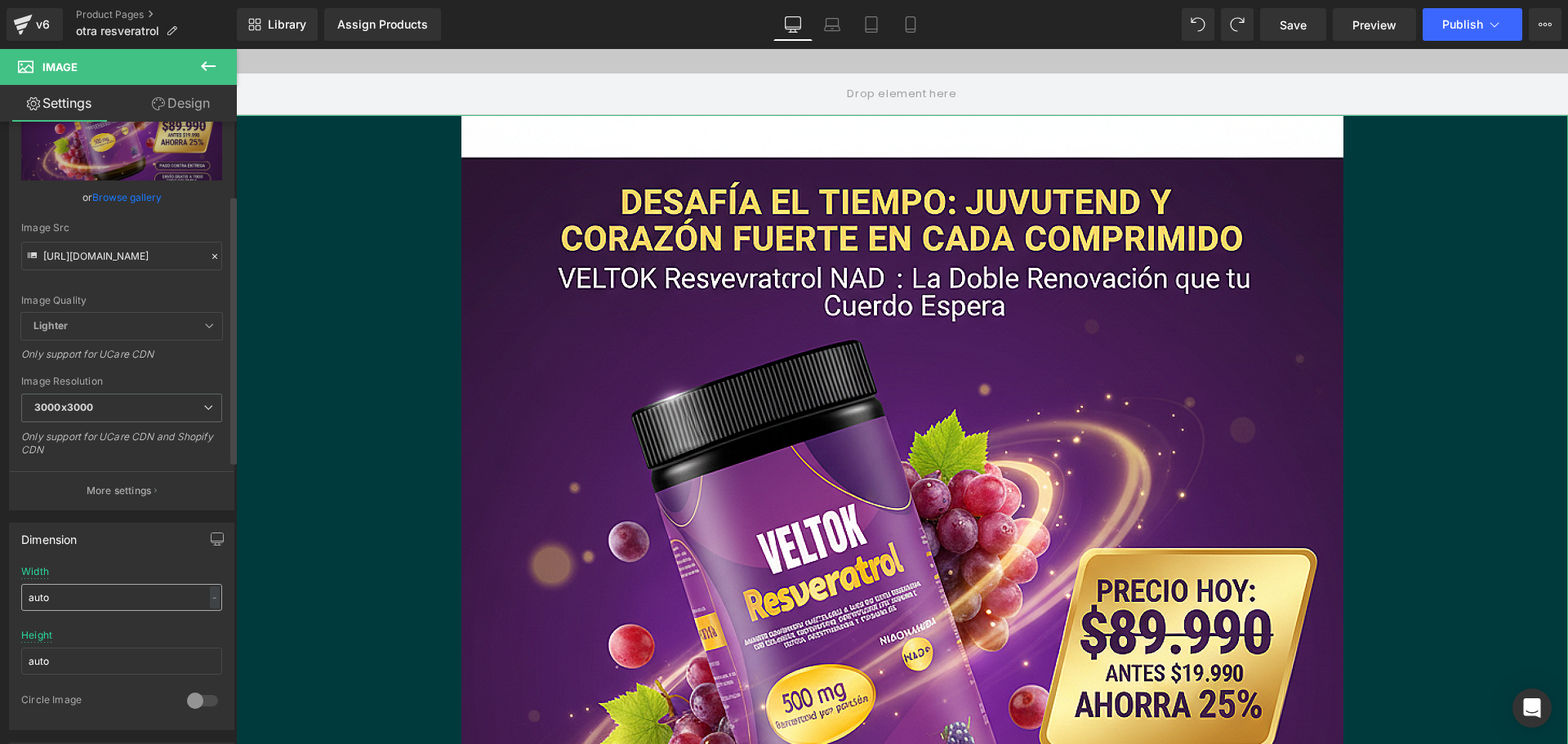
scroll to position [81, 0]
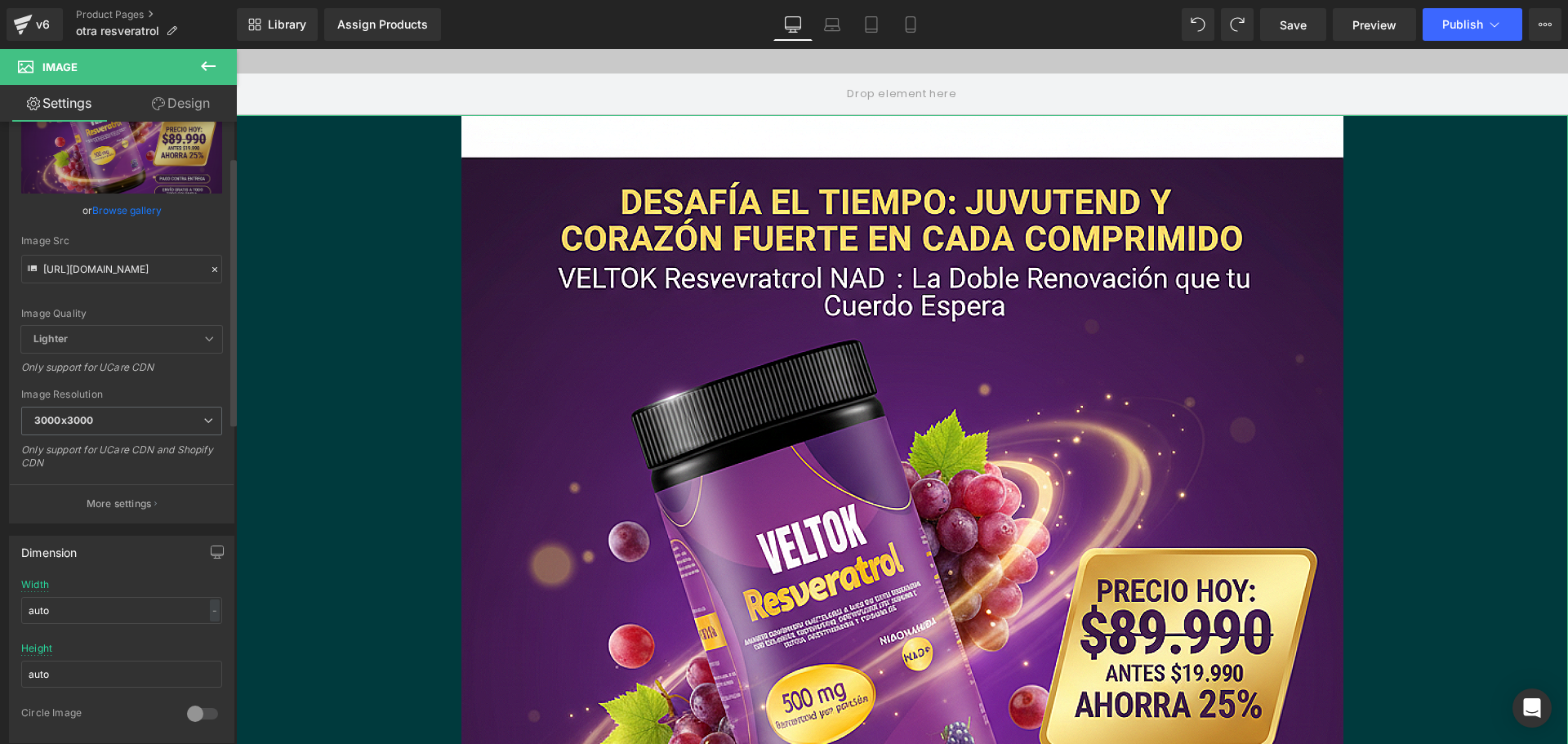
click at [174, 348] on span "Lighter" at bounding box center [122, 339] width 201 height 27
click at [174, 335] on span "Lighter" at bounding box center [122, 339] width 201 height 27
click at [179, 421] on span "3000x3000" at bounding box center [122, 420] width 201 height 28
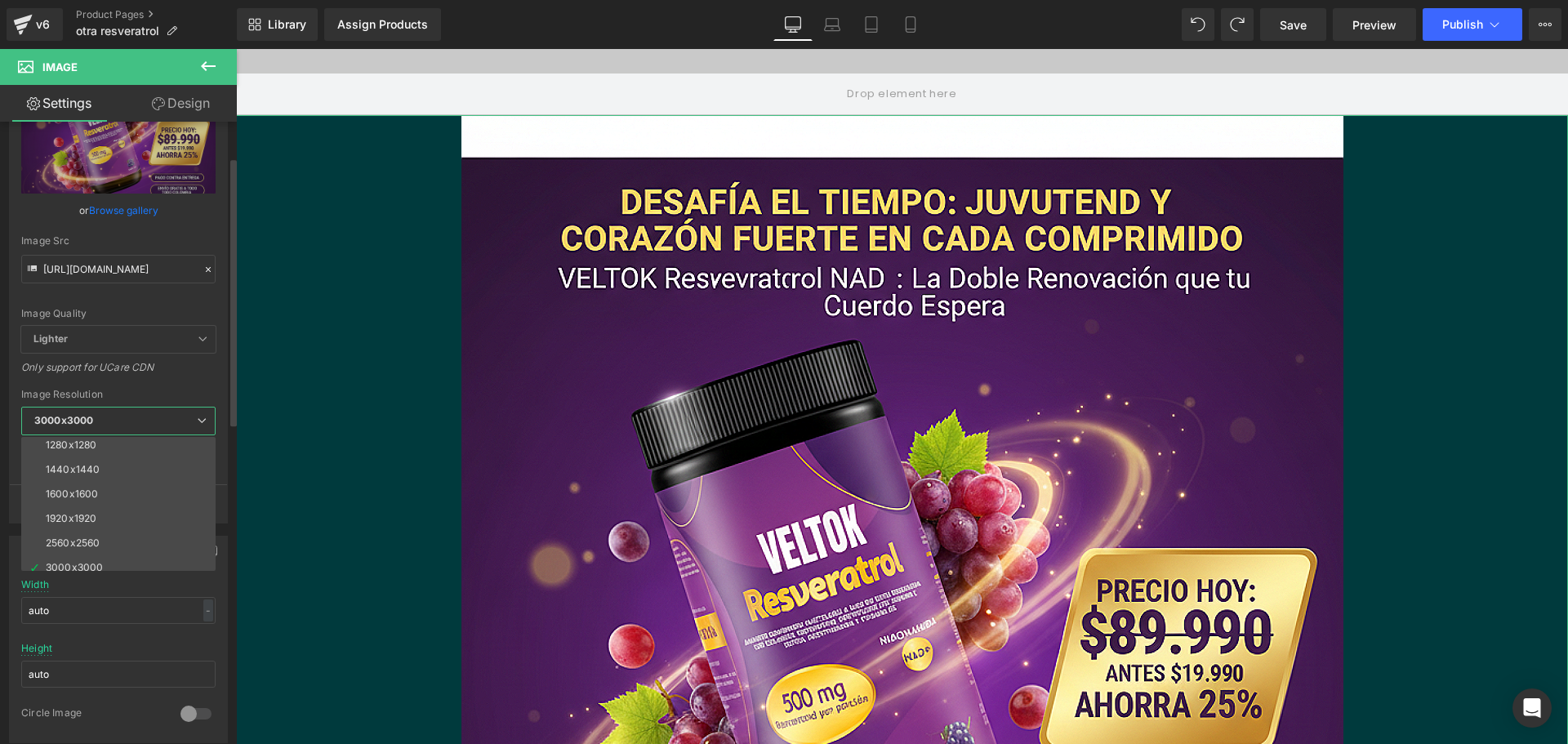
scroll to position [233, 0]
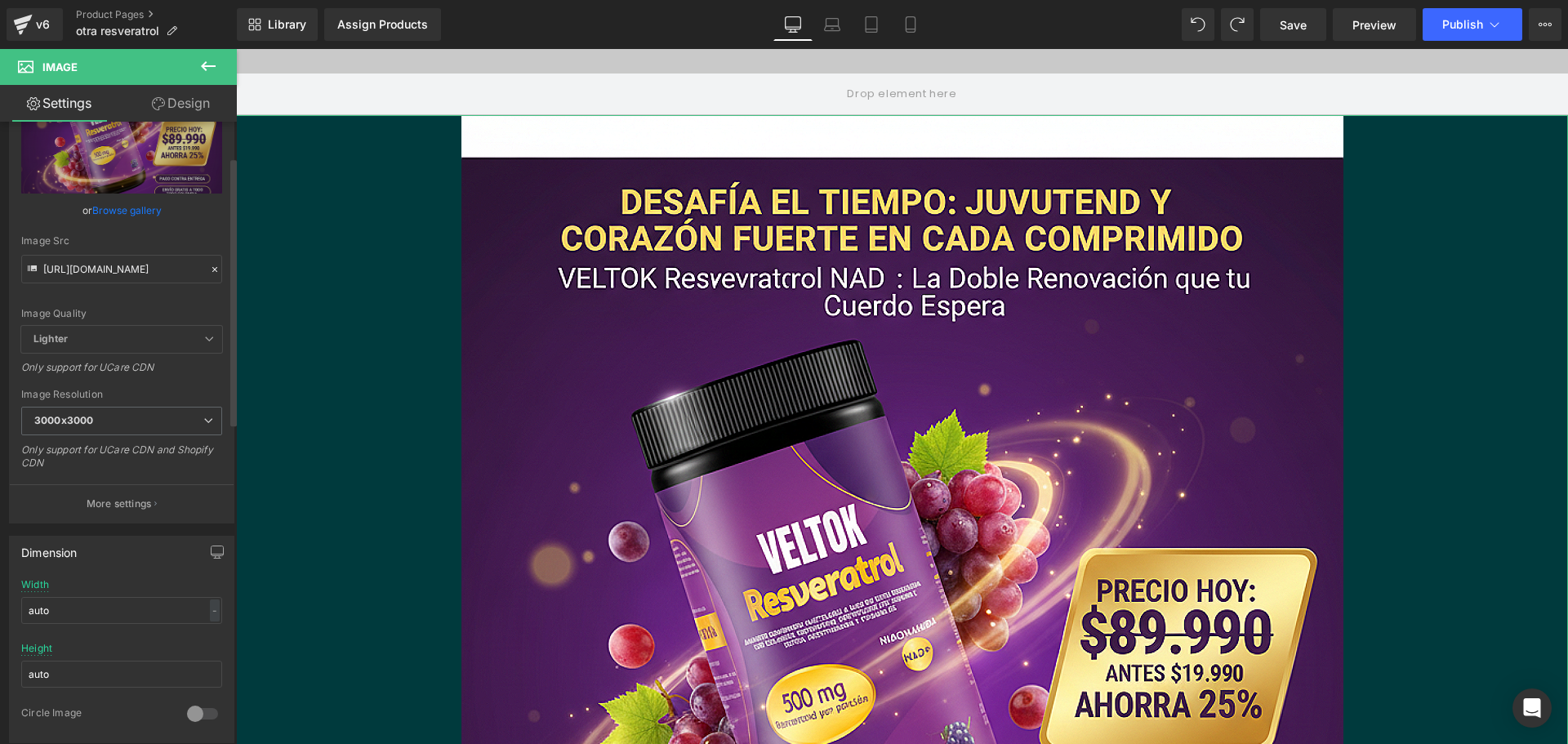
click at [150, 588] on div "Width auto - % px" at bounding box center [122, 611] width 201 height 64
drag, startPoint x: 118, startPoint y: 609, endPoint x: 0, endPoint y: 609, distance: 118.0
click at [0, 609] on div "Dimension auto Width auto - % px auto Height auto 0 Circle Image" at bounding box center [122, 633] width 244 height 220
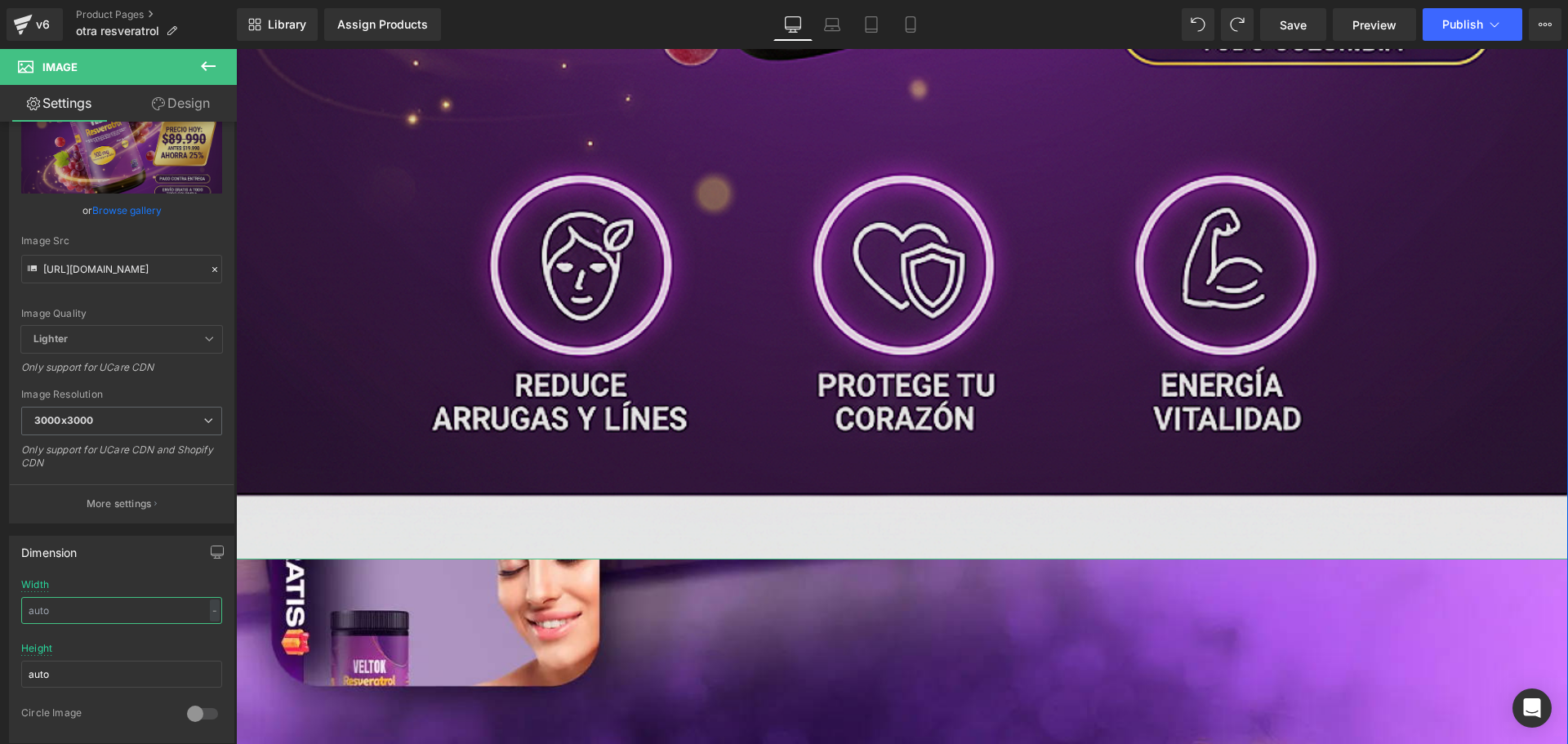
scroll to position [1225, 0]
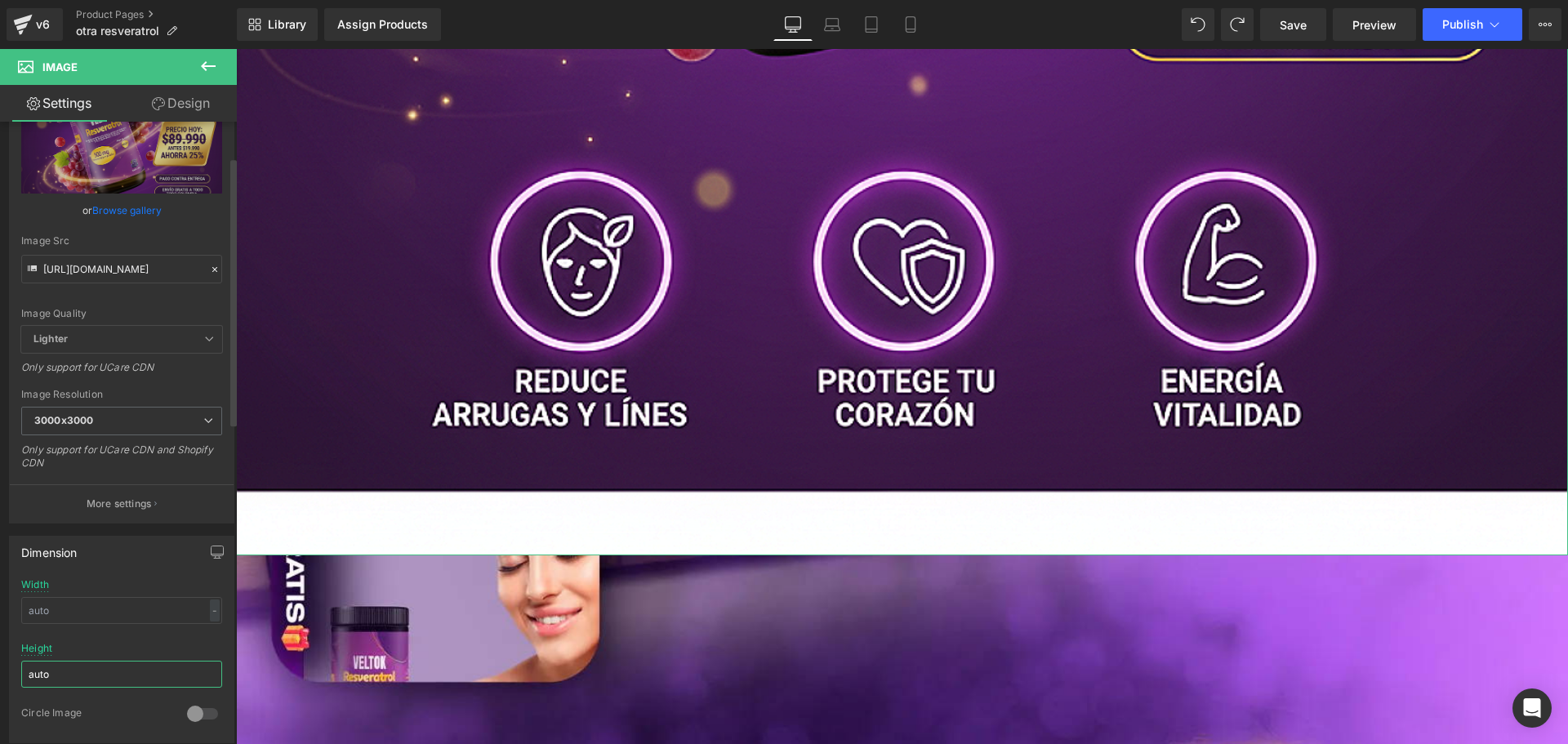
drag, startPoint x: 92, startPoint y: 670, endPoint x: 0, endPoint y: 657, distance: 92.9
click at [0, 657] on div "Dimension Width - % px auto Height auto 0 Circle Image" at bounding box center [122, 633] width 244 height 220
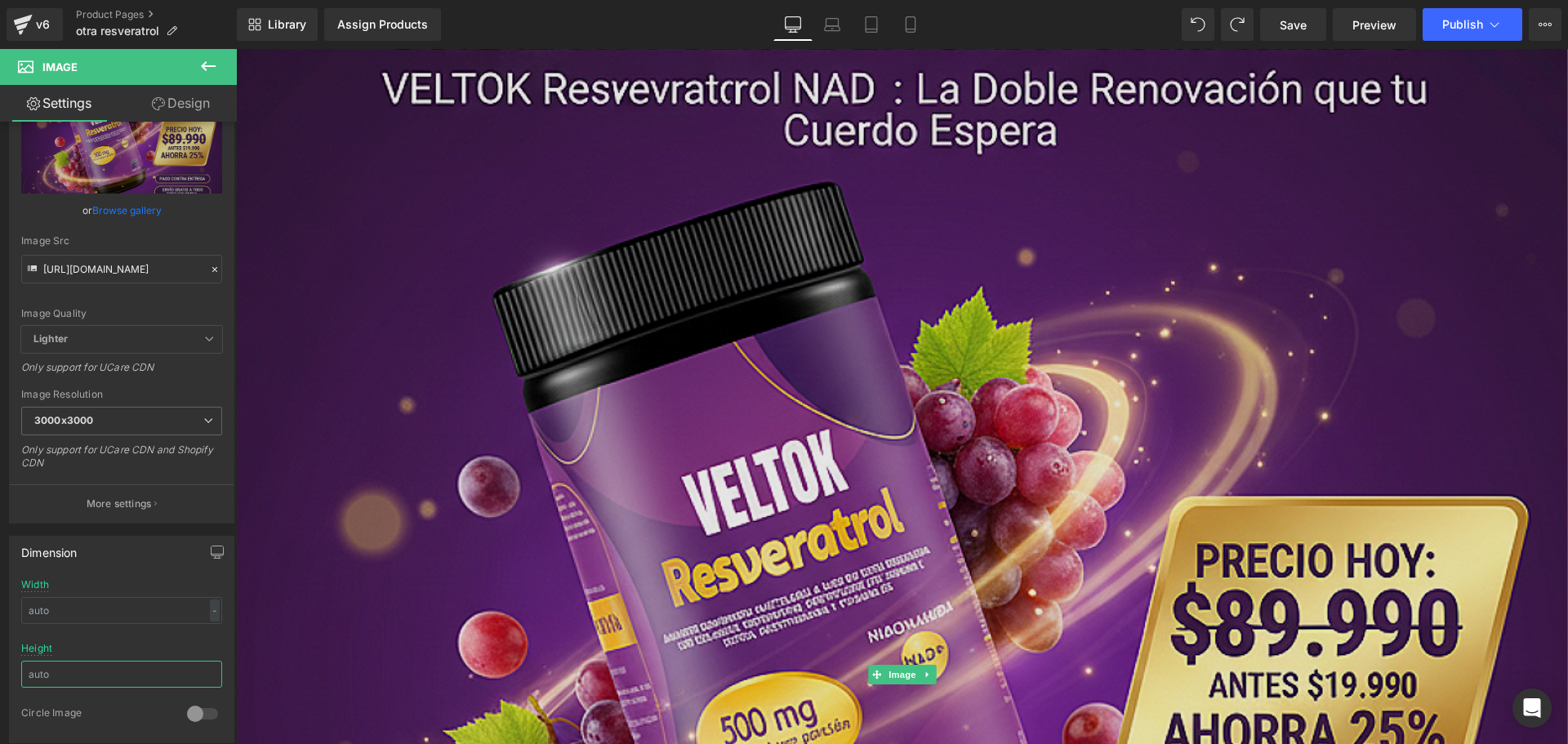
scroll to position [0, 0]
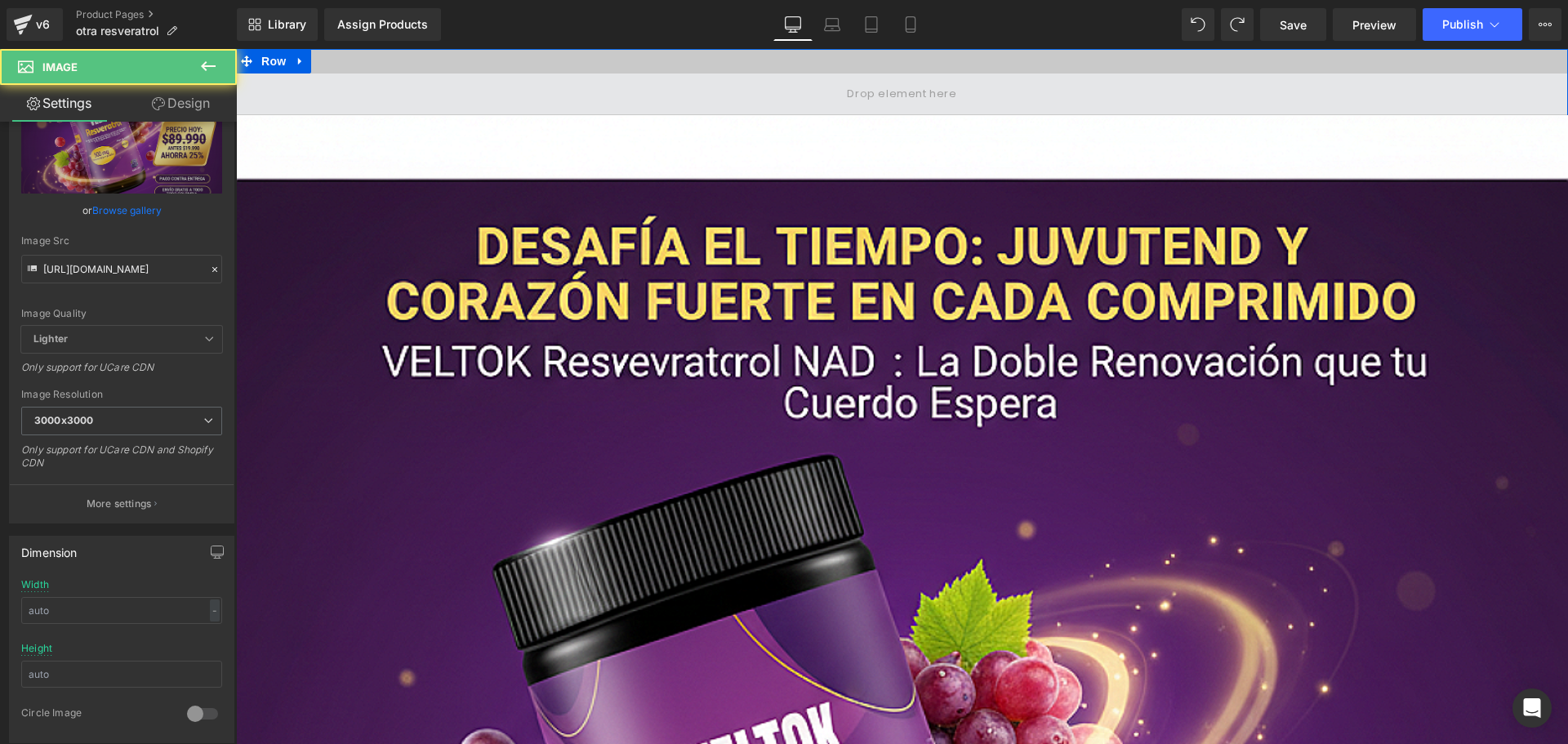
click at [775, 96] on span at bounding box center [903, 93] width 1333 height 41
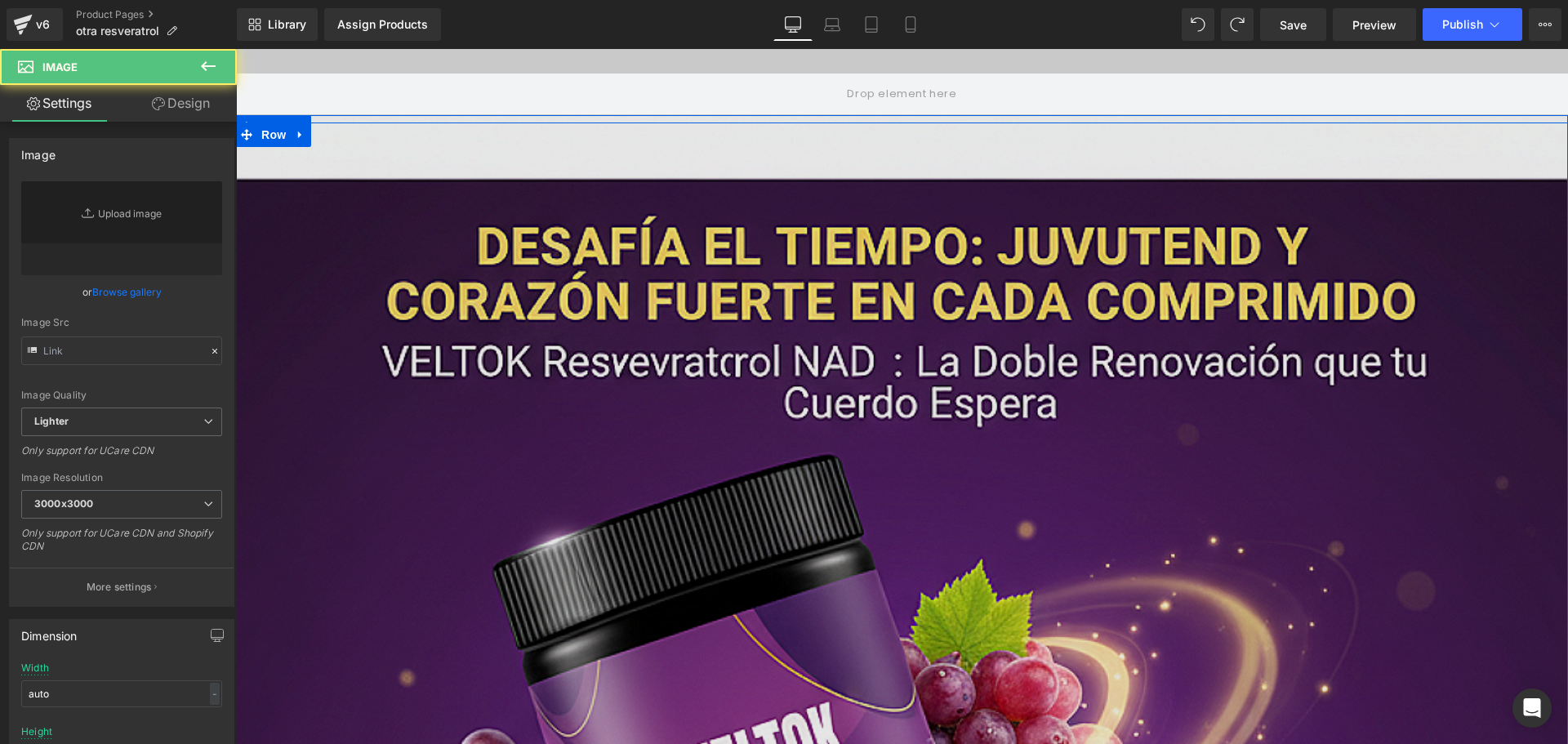
type input "https://cdn.shopify.com/s/files/1/0600/4988/3345/files/imagen-landing-1-1757178…"
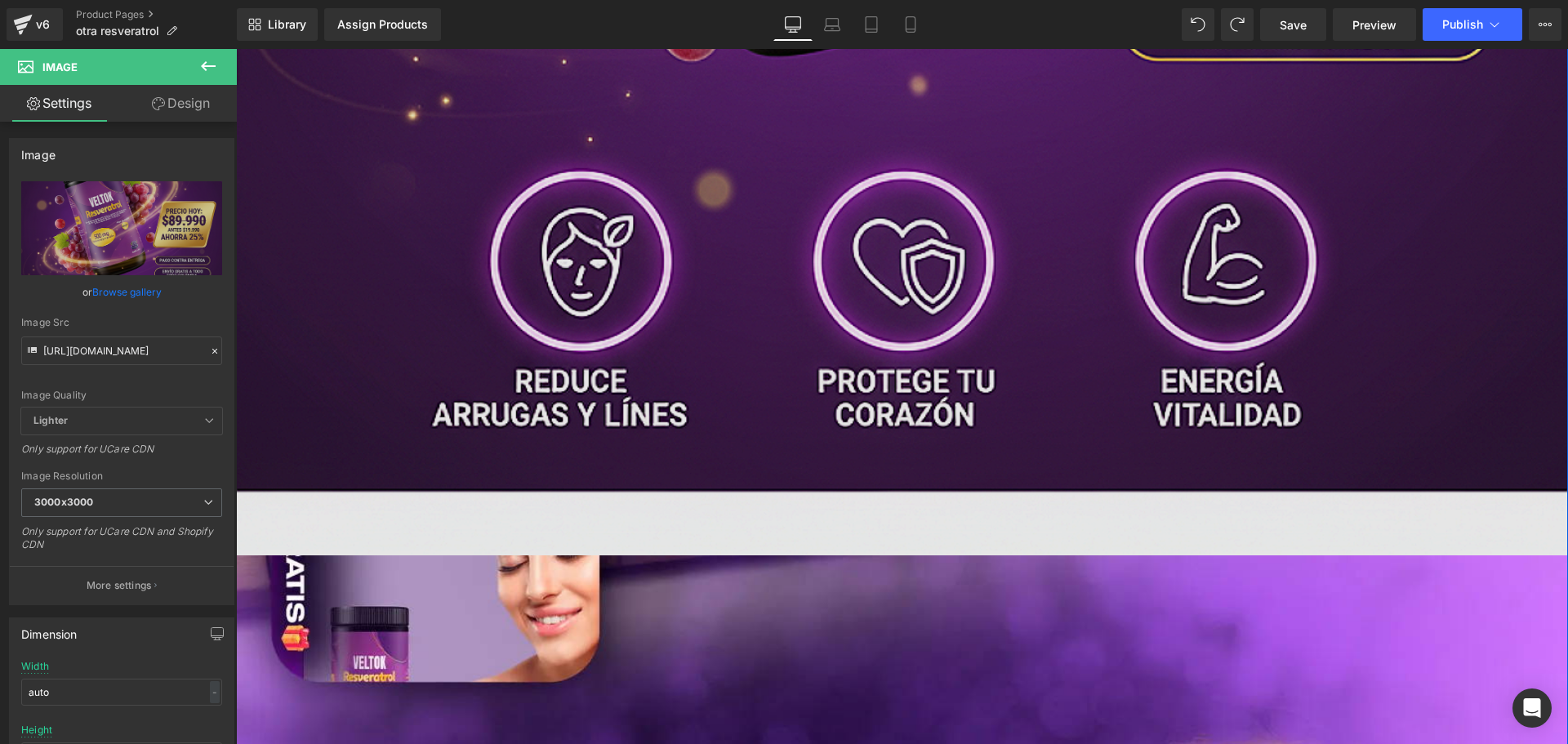
scroll to position [1552, 0]
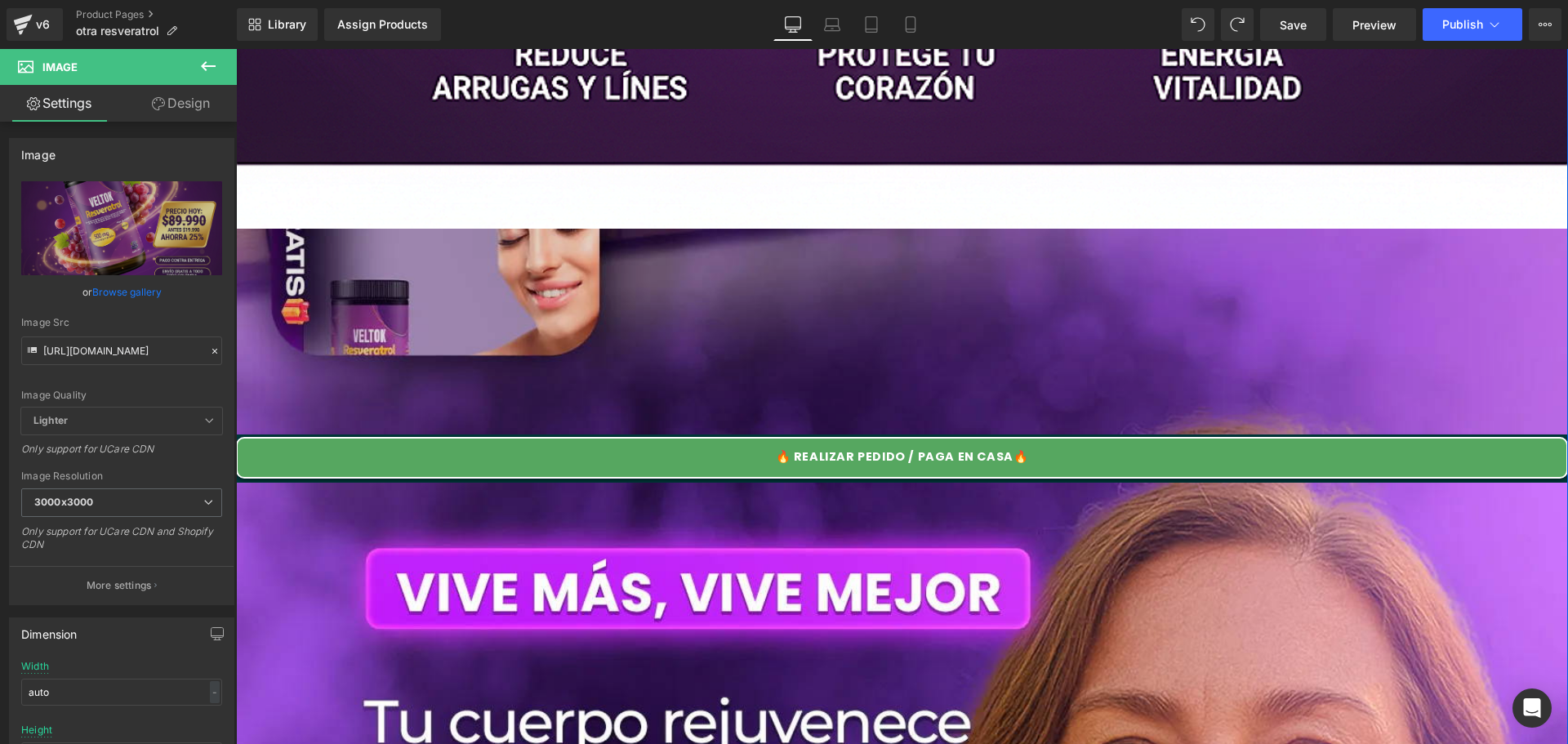
click at [807, 334] on img at bounding box center [903, 332] width 1333 height 207
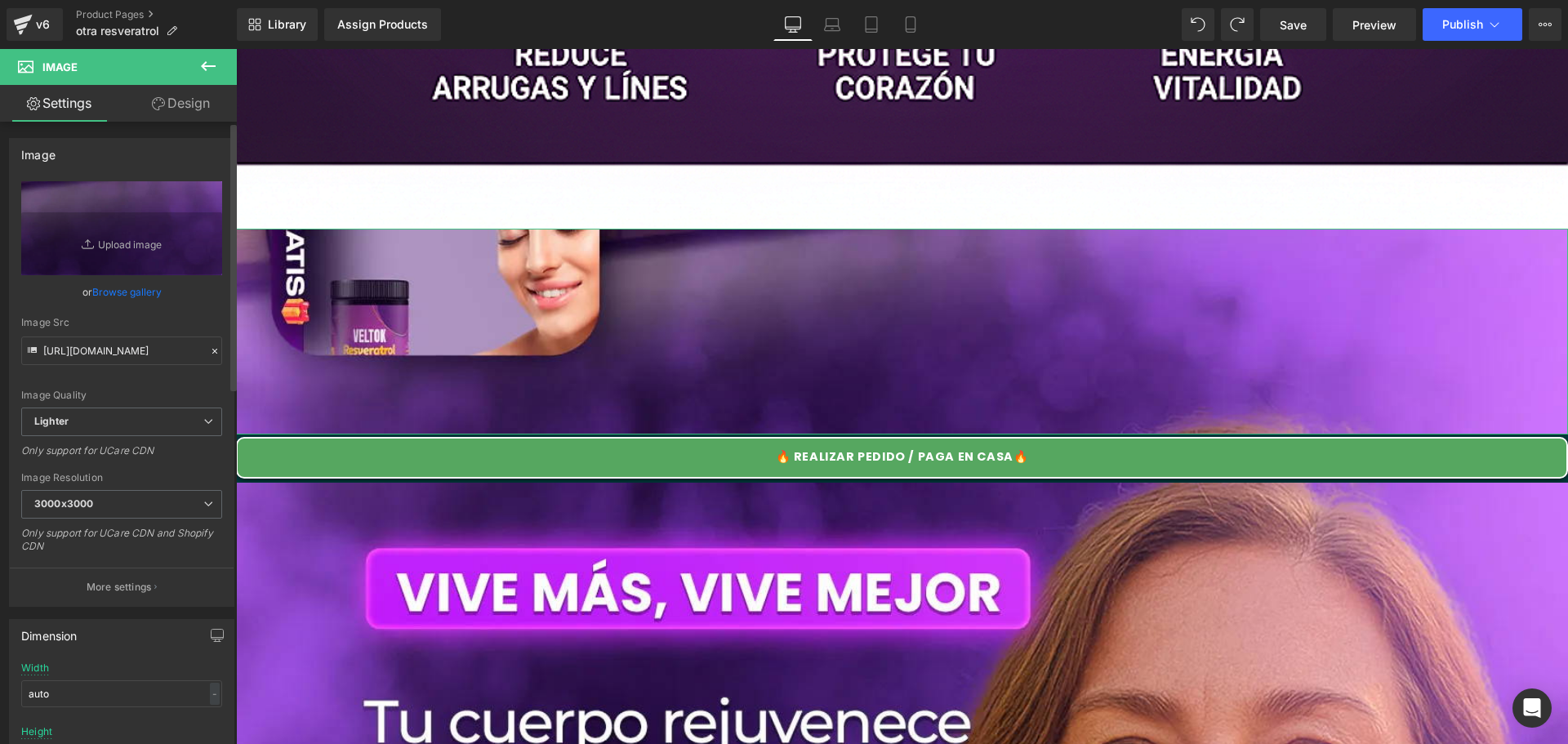
click at [210, 347] on icon at bounding box center [214, 350] width 11 height 11
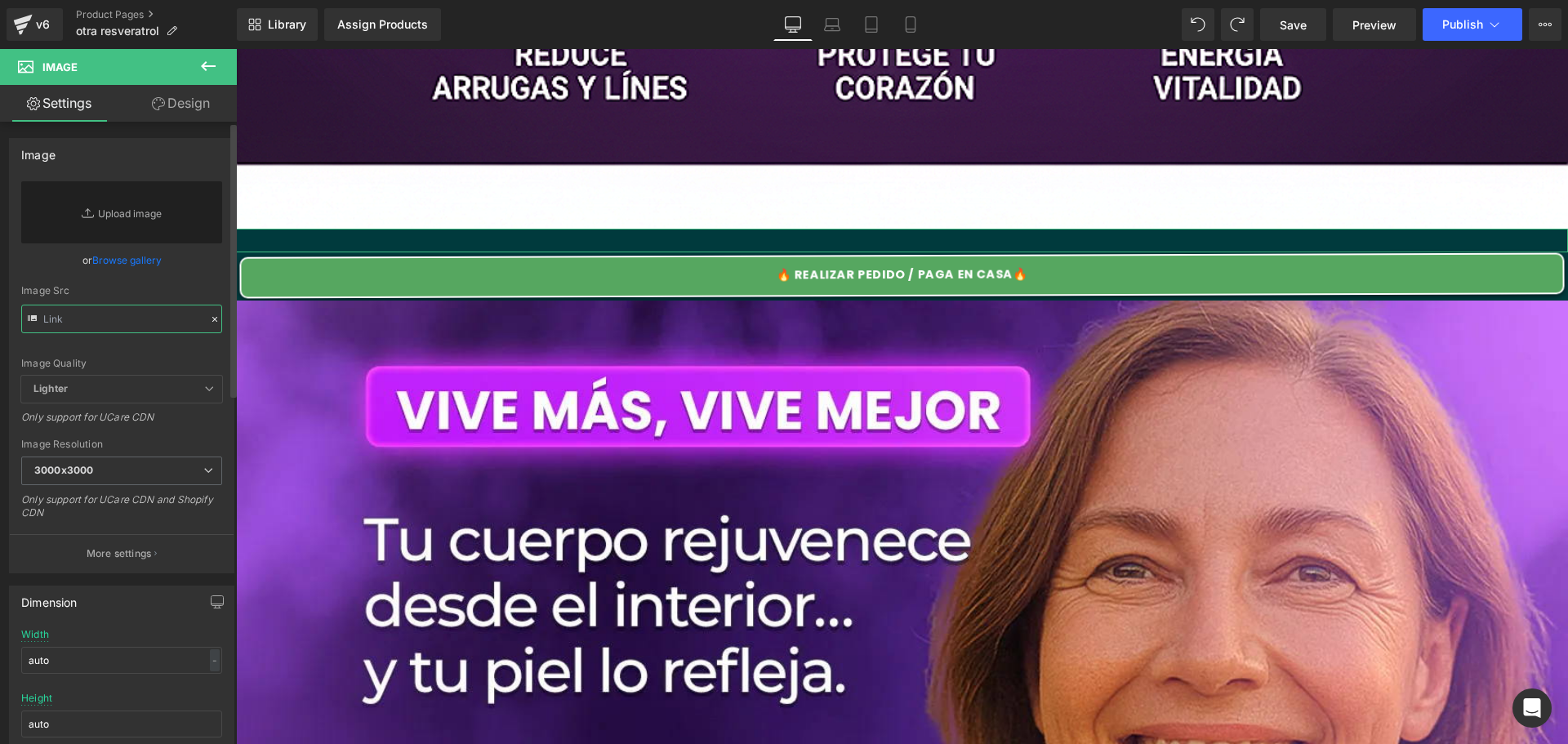
click at [133, 316] on input "text" at bounding box center [122, 318] width 201 height 28
paste input "https://cdn.shopify.com/s/files/1/0600/4988/3345/files/imagen-landing-2-1757178…"
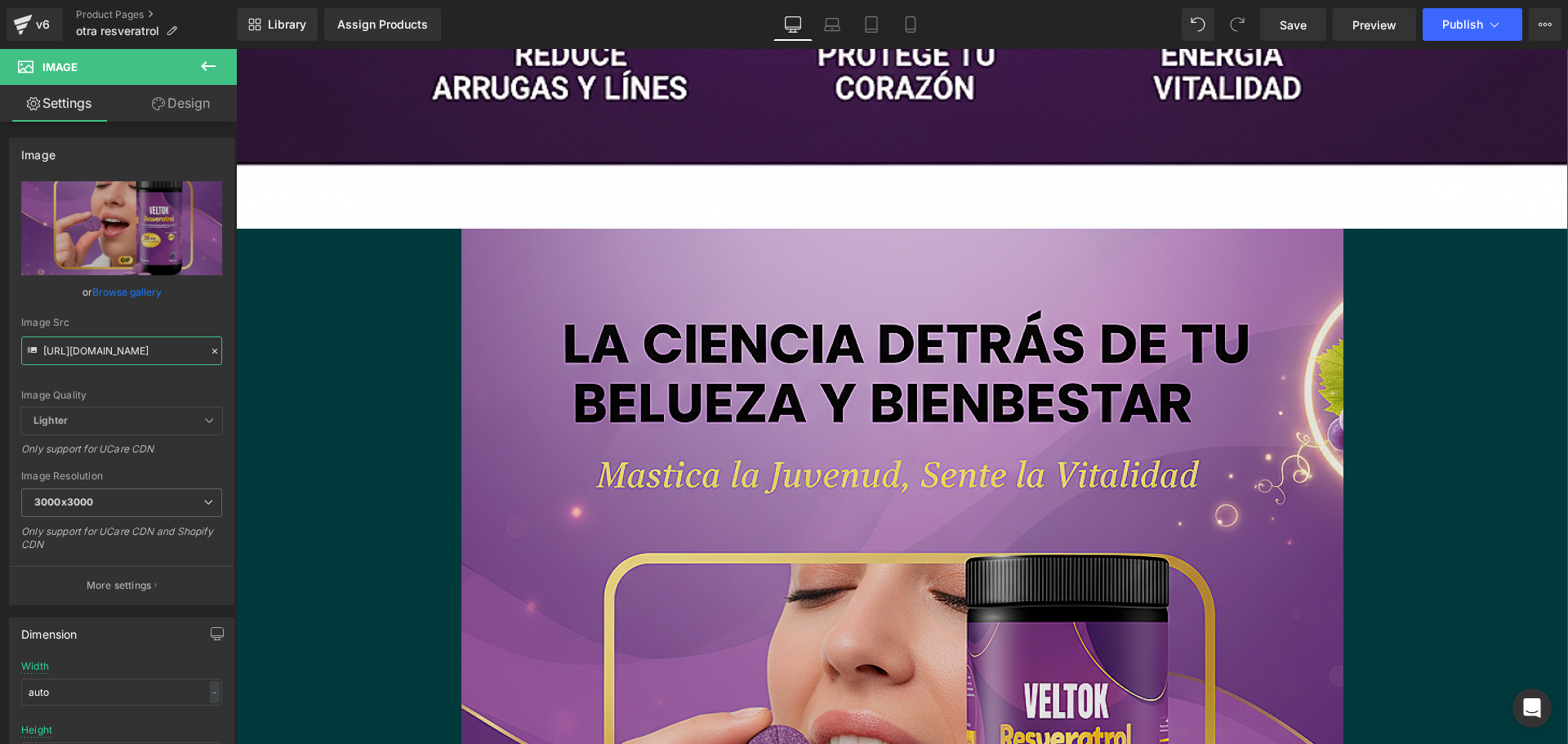
type input "https://cdn.shopify.com/s/files/1/0600/4988/3345/files/imagen-landing-2-1757178…"
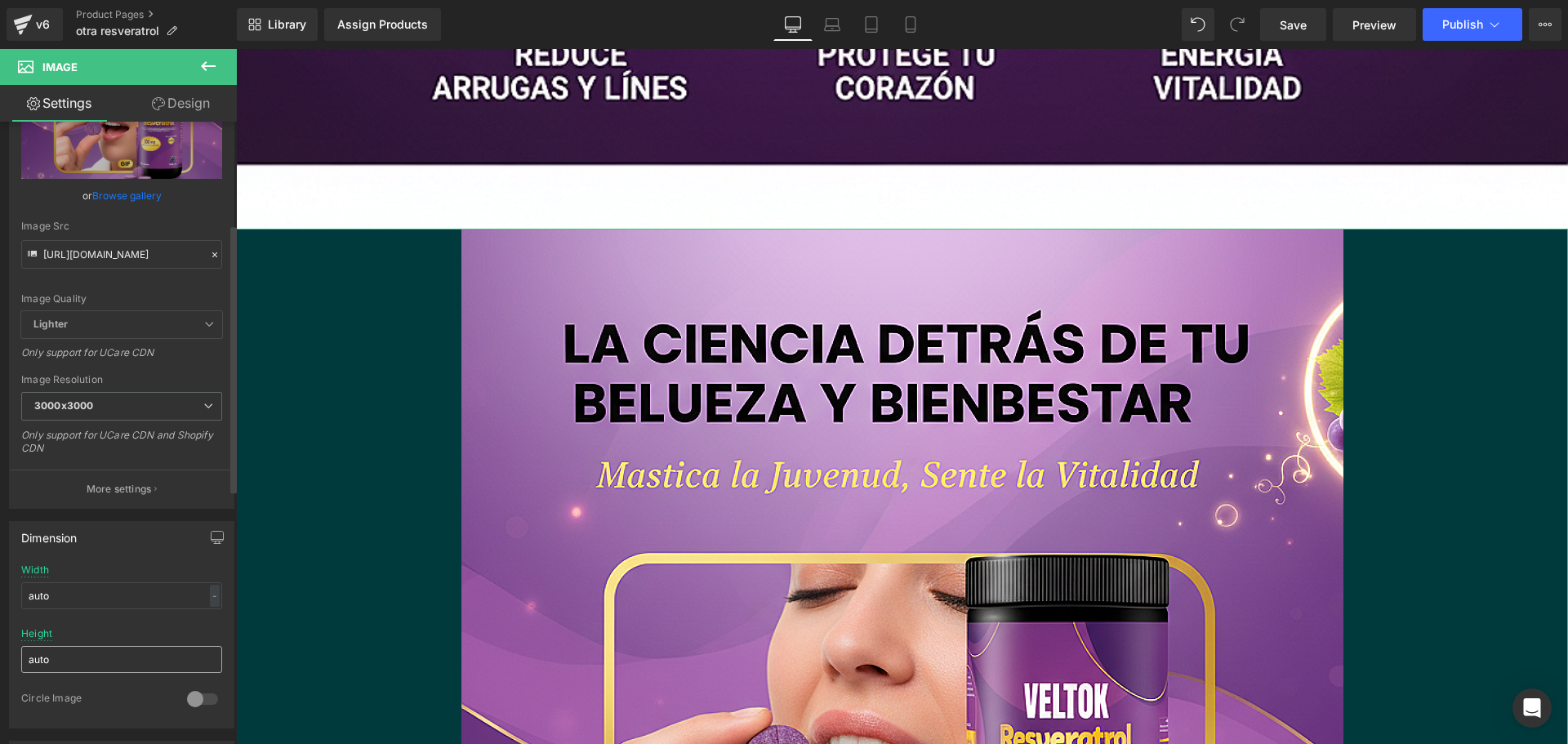
scroll to position [245, 0]
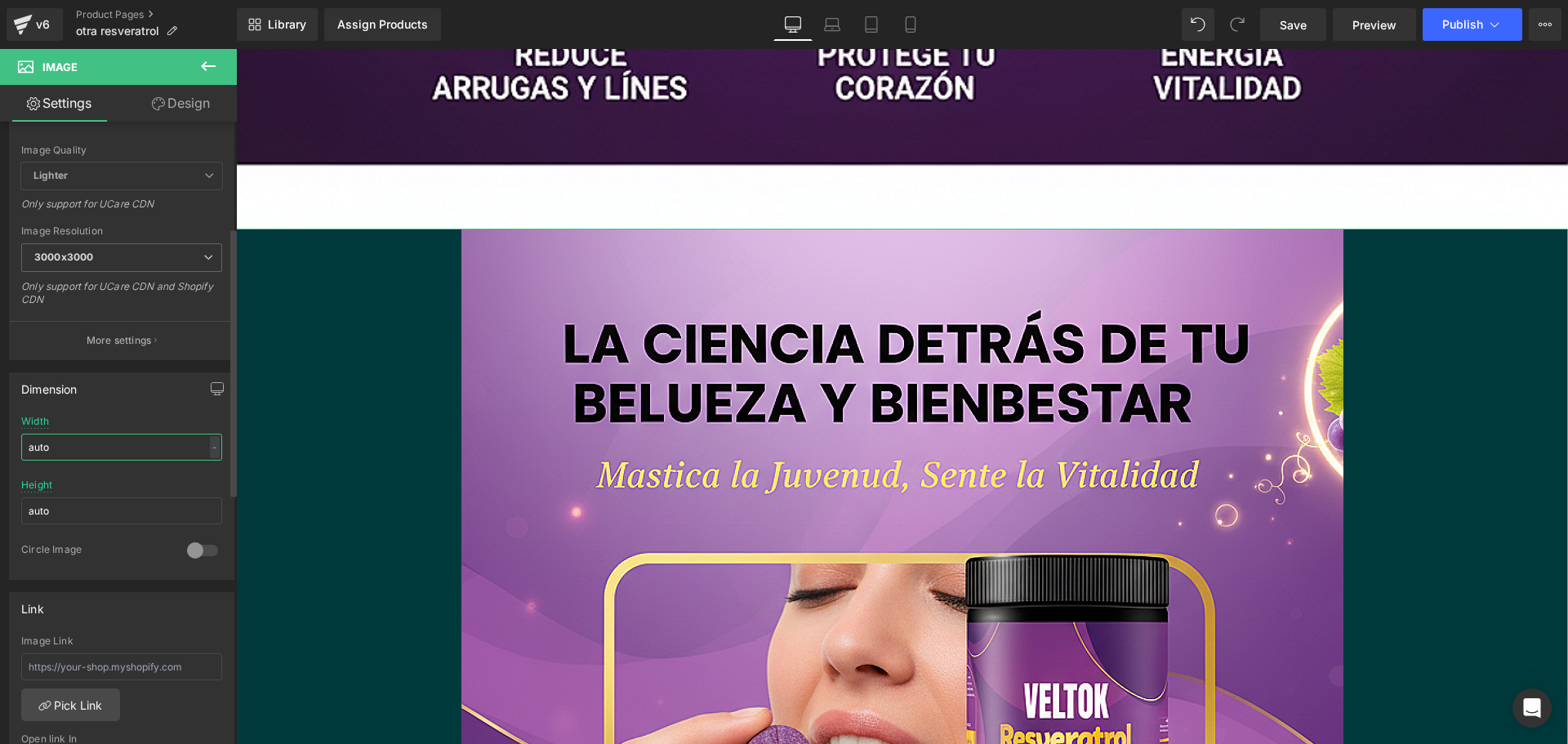
drag, startPoint x: 72, startPoint y: 448, endPoint x: 0, endPoint y: 458, distance: 72.7
click at [0, 458] on div "Dimension auto Width auto - % px auto Height auto 0 Circle Image" at bounding box center [122, 470] width 244 height 220
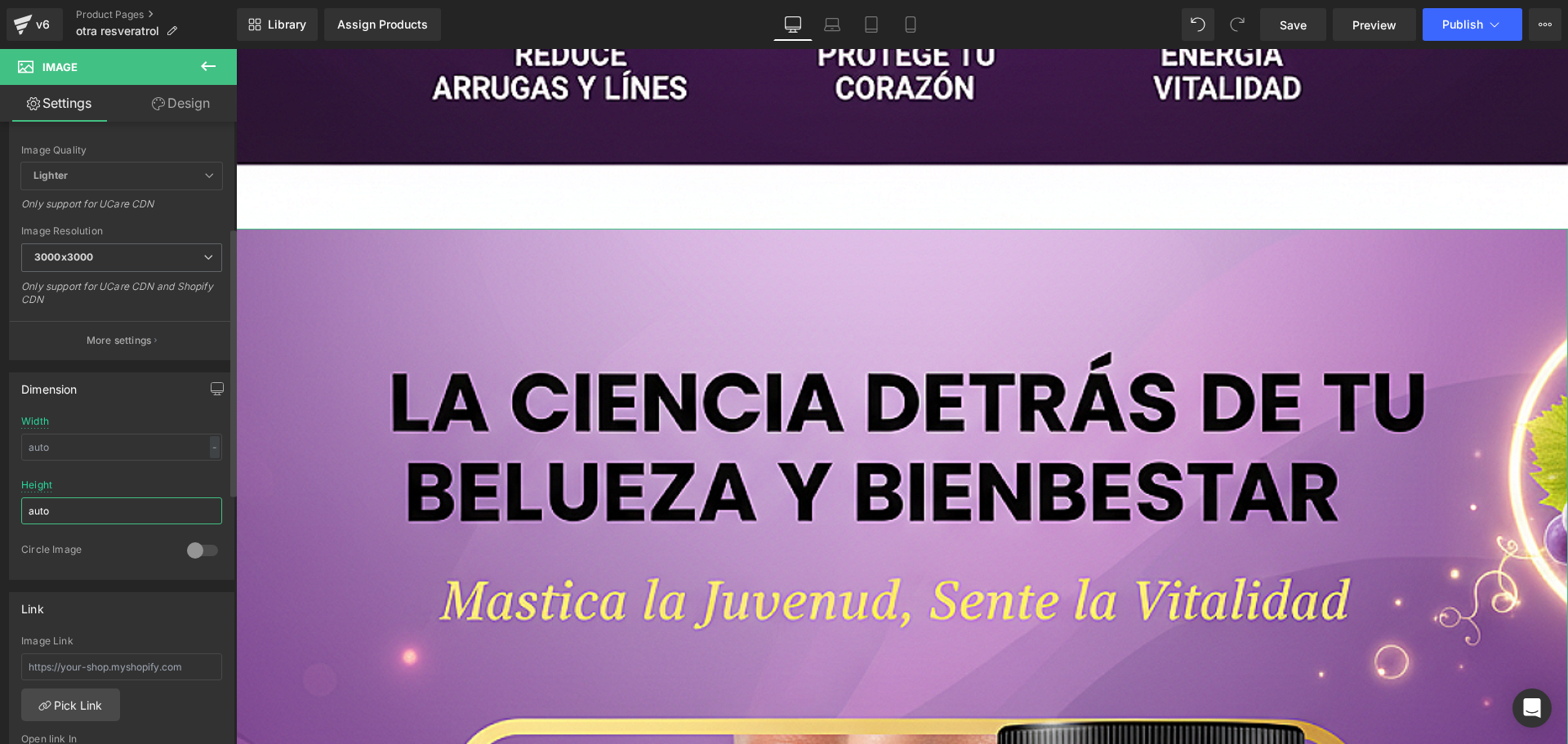
drag, startPoint x: 59, startPoint y: 512, endPoint x: 0, endPoint y: 514, distance: 59.0
click at [0, 514] on div "Dimension Width - % px auto Height auto 0 Circle Image" at bounding box center [122, 470] width 244 height 220
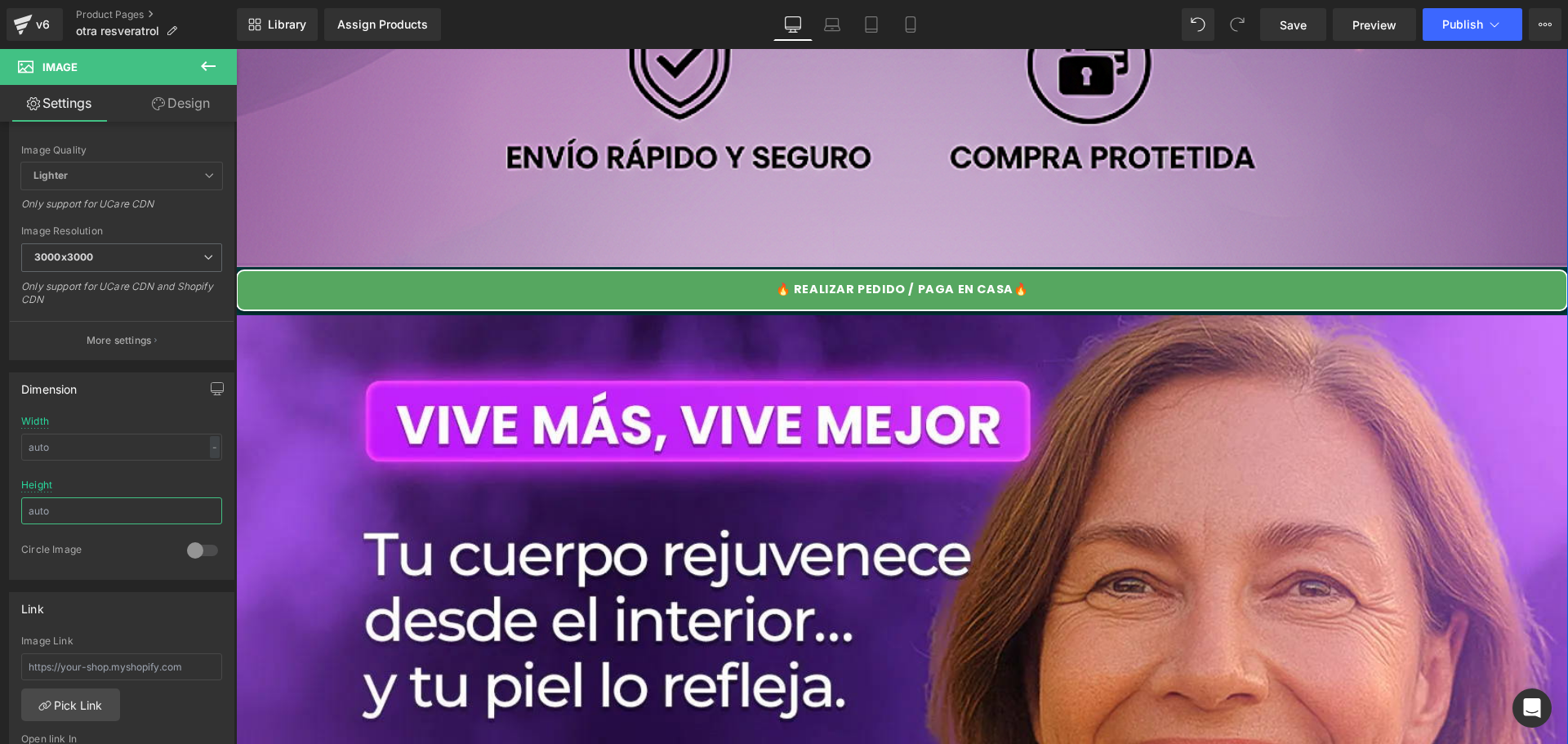
scroll to position [3185, 0]
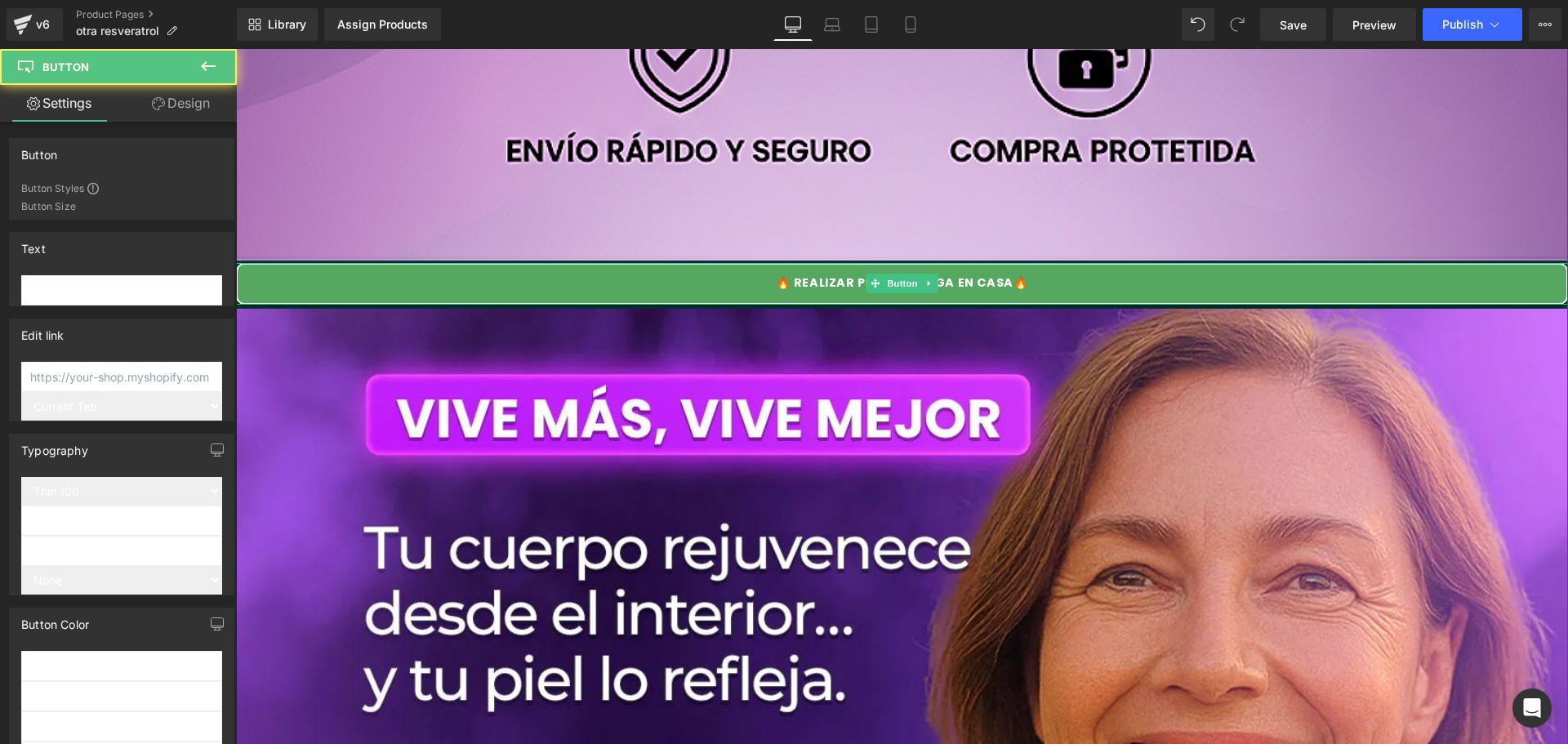
click at [536, 285] on div "🔥 REALIZAR PEDIDO / PAGA EN CASA🔥" at bounding box center [903, 284] width 1333 height 42
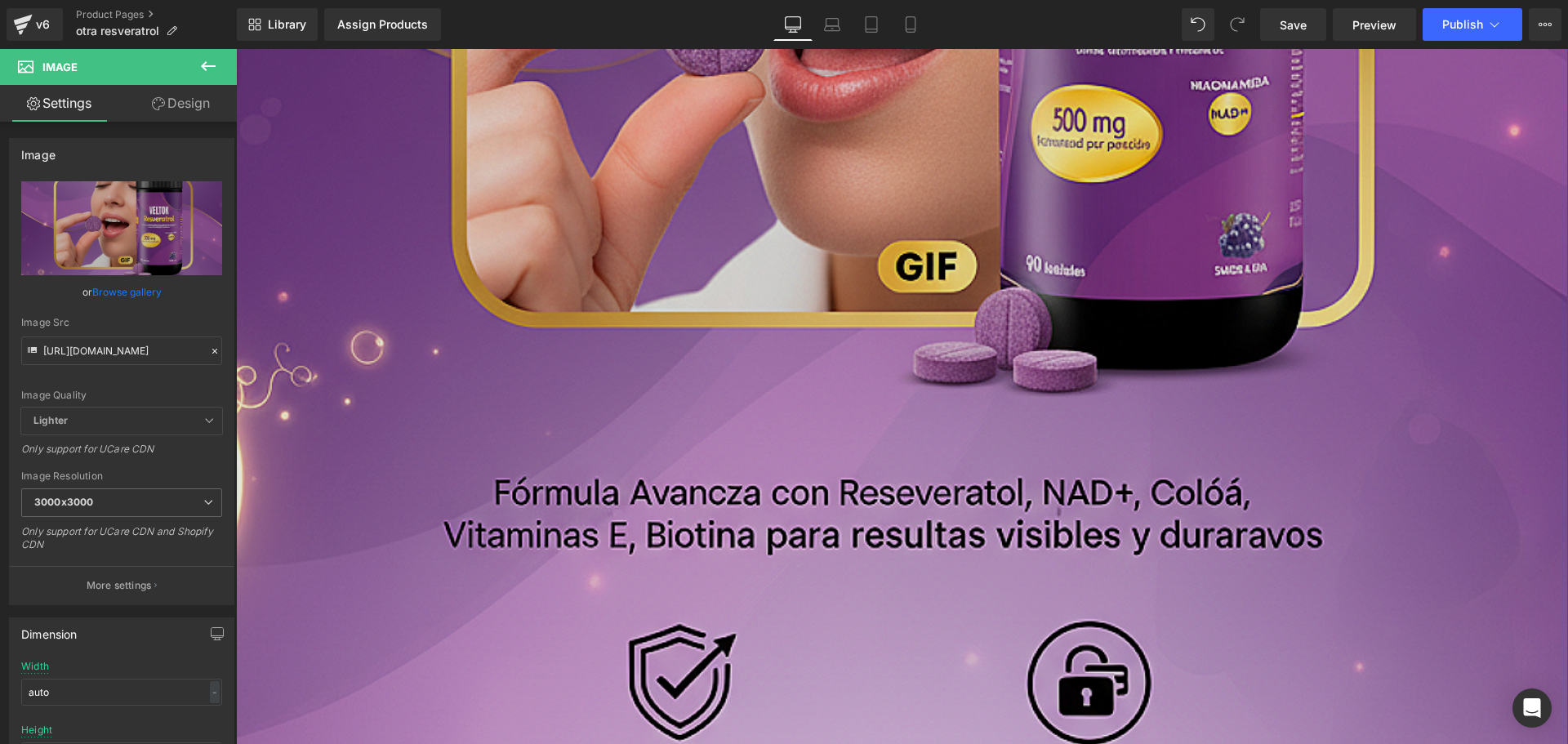
scroll to position [2858, 0]
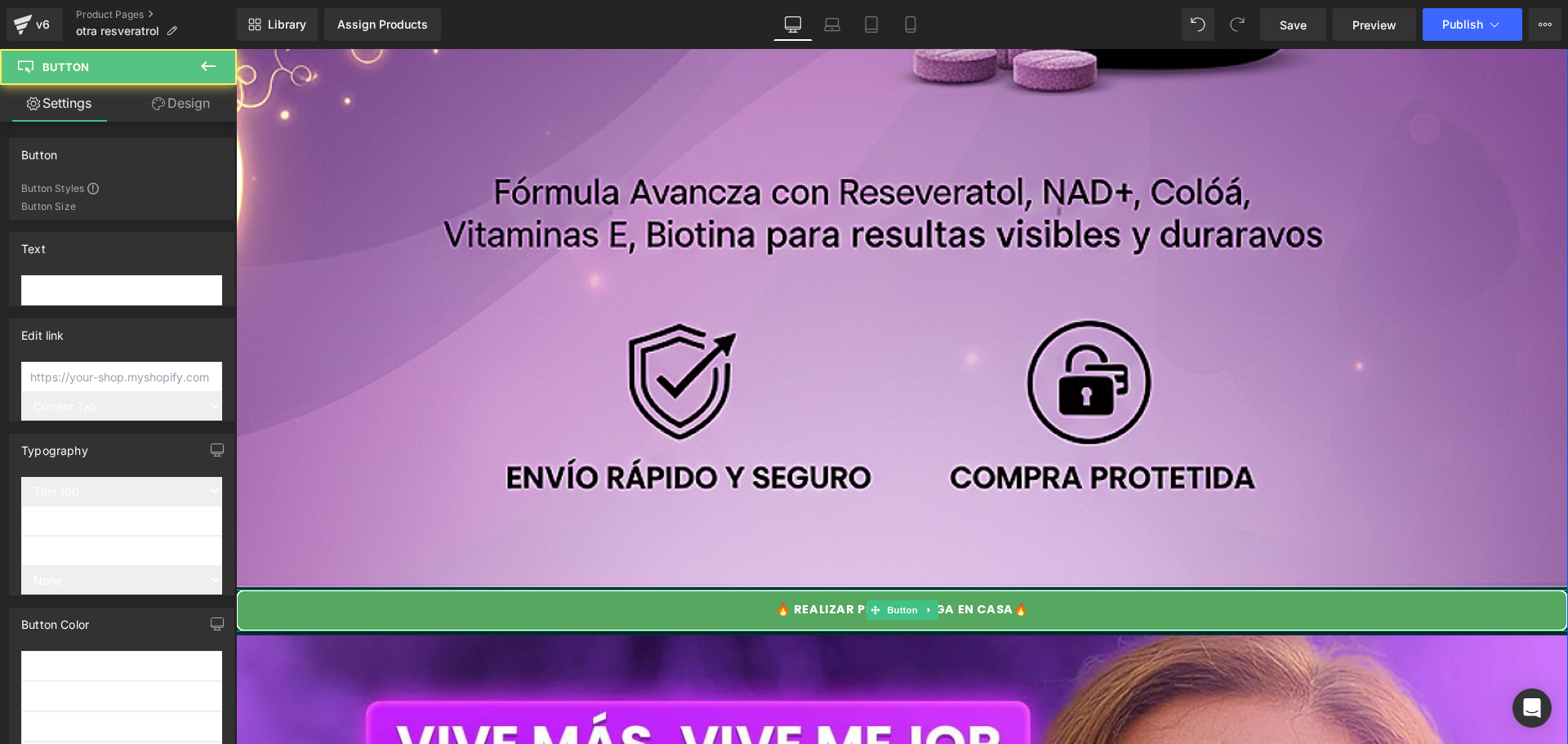
click at [595, 609] on div "🔥 REALIZAR PEDIDO / PAGA EN CASA🔥" at bounding box center [903, 610] width 1333 height 42
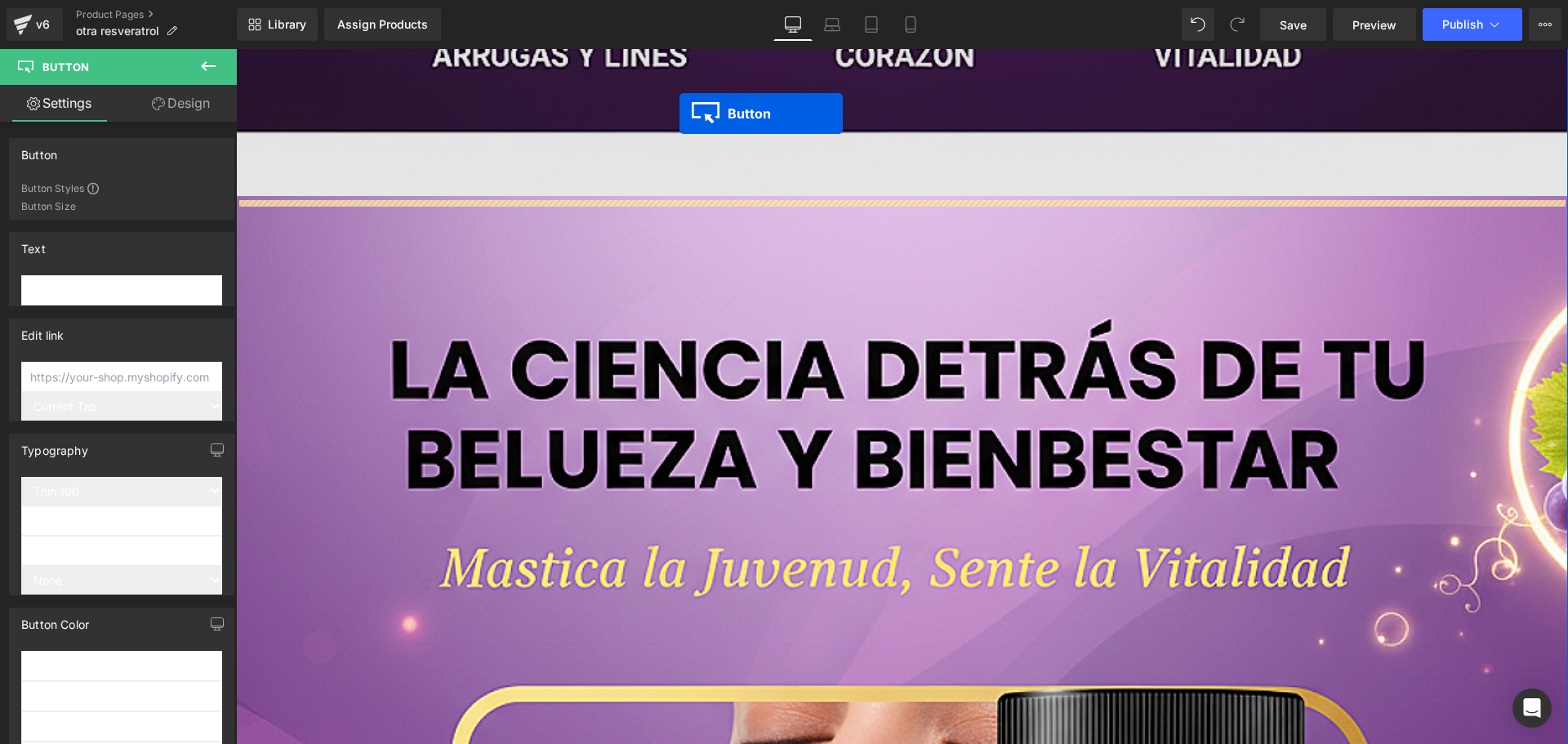
scroll to position [1563, 0]
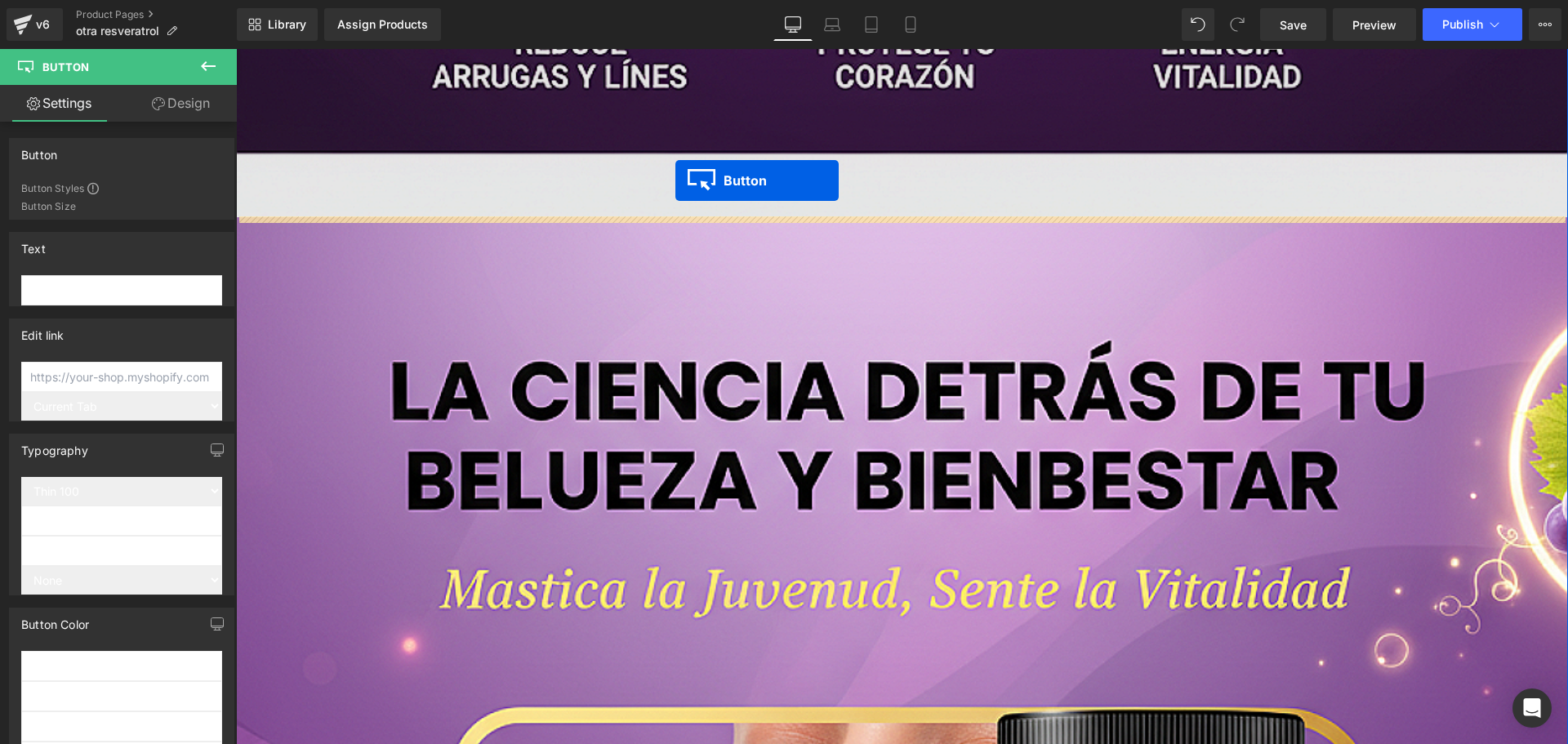
drag, startPoint x: 864, startPoint y: 609, endPoint x: 676, endPoint y: 180, distance: 468.4
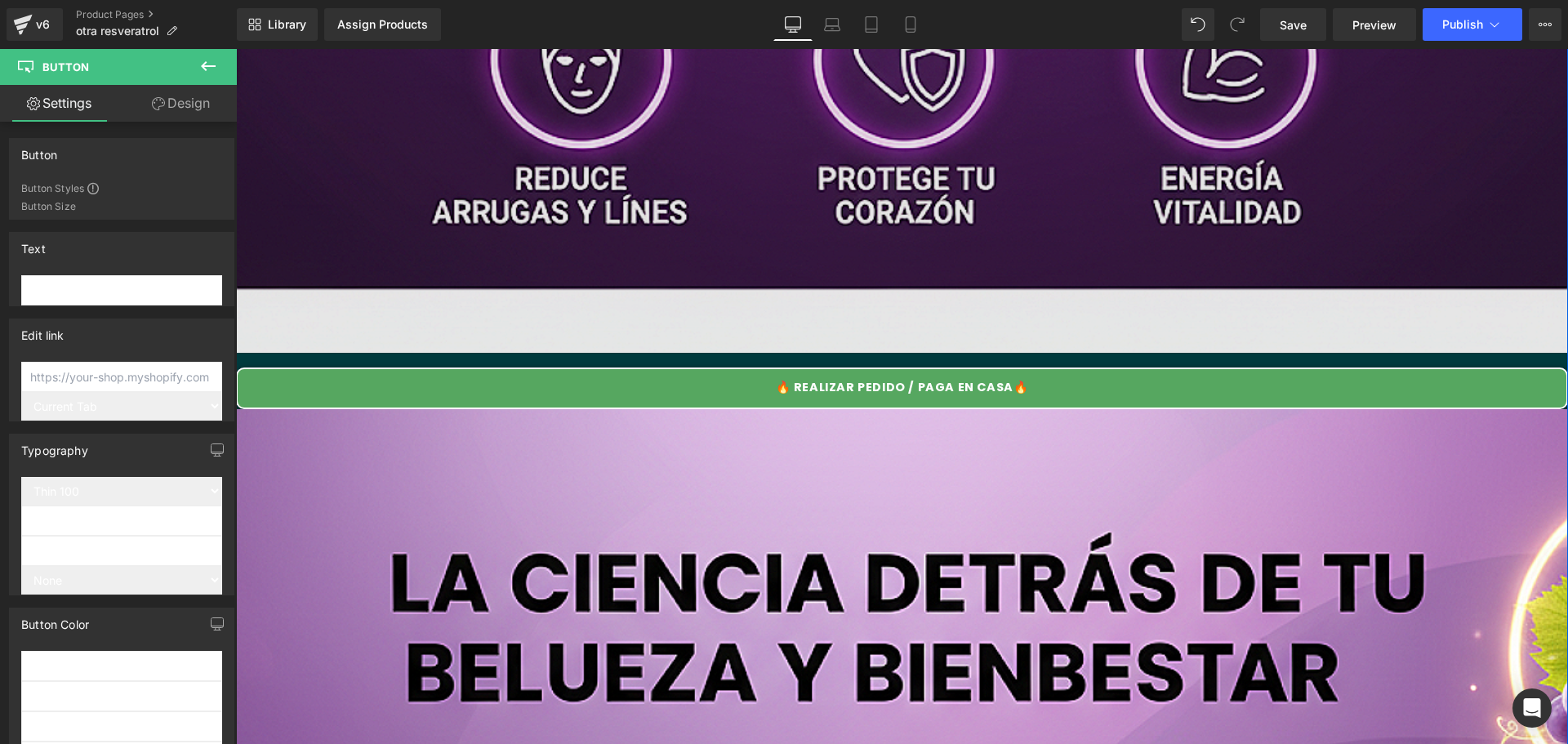
scroll to position [1236, 0]
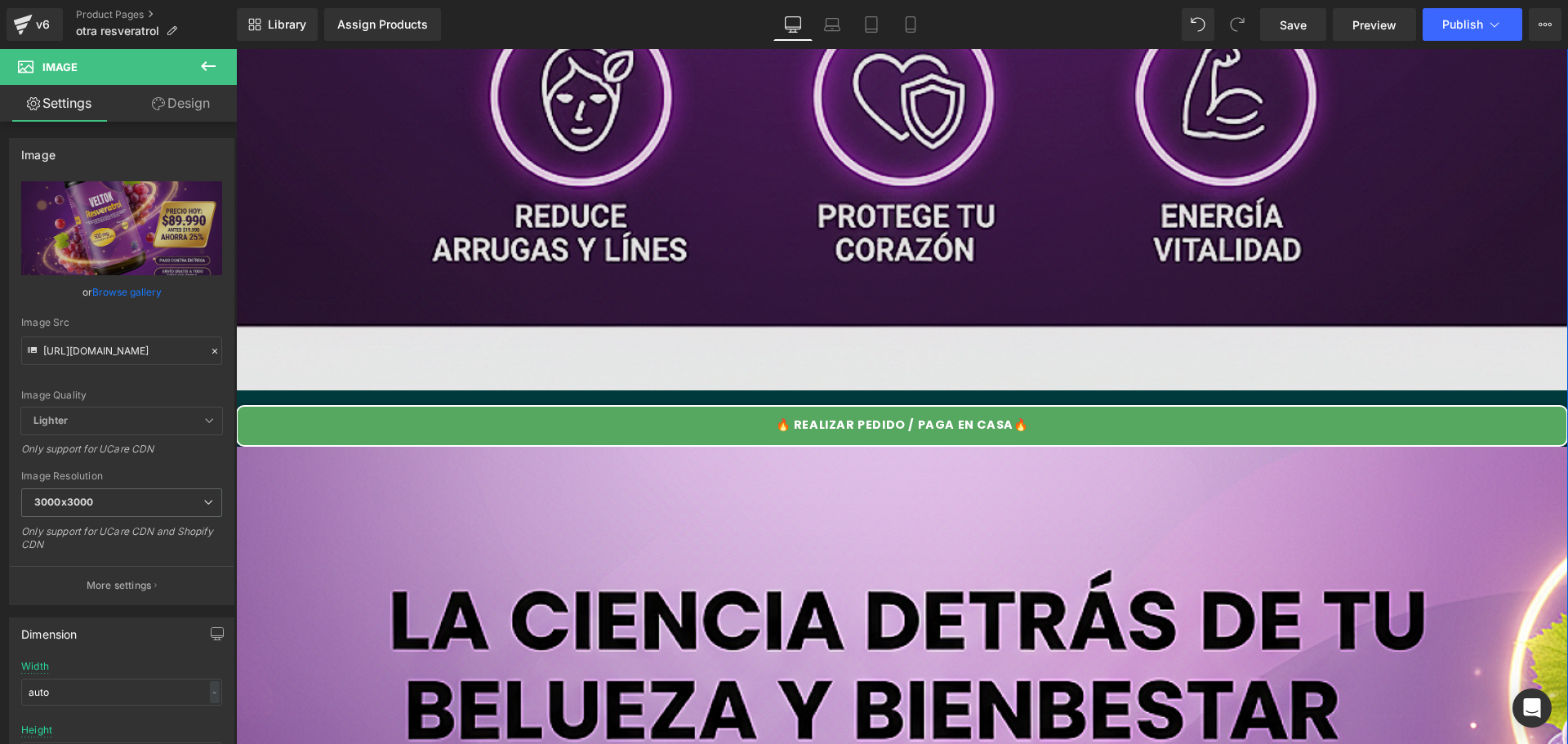
scroll to position [1388, 0]
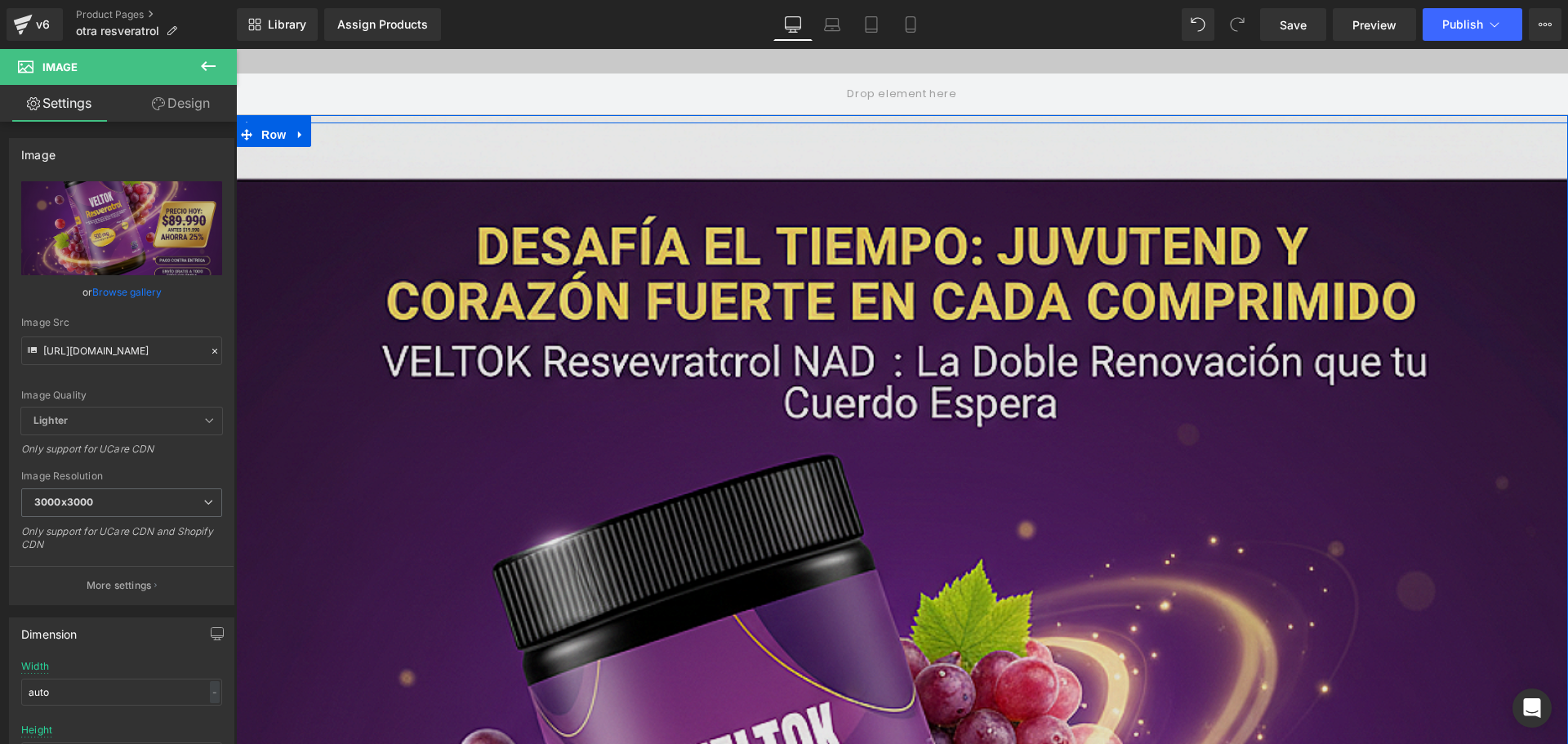
scroll to position [572, 0]
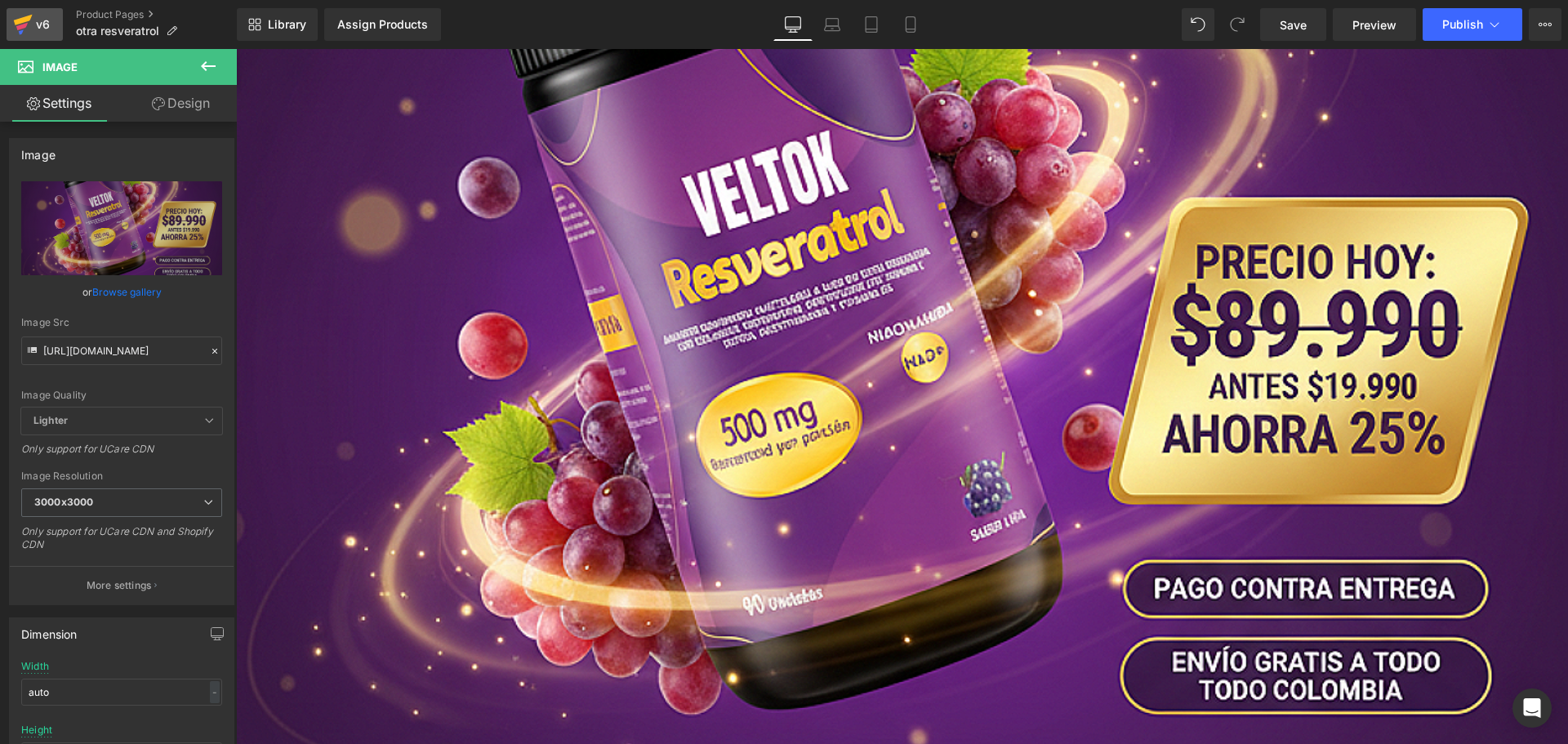
click at [22, 27] on icon at bounding box center [22, 27] width 11 height 7
